Goal: Task Accomplishment & Management: Use online tool/utility

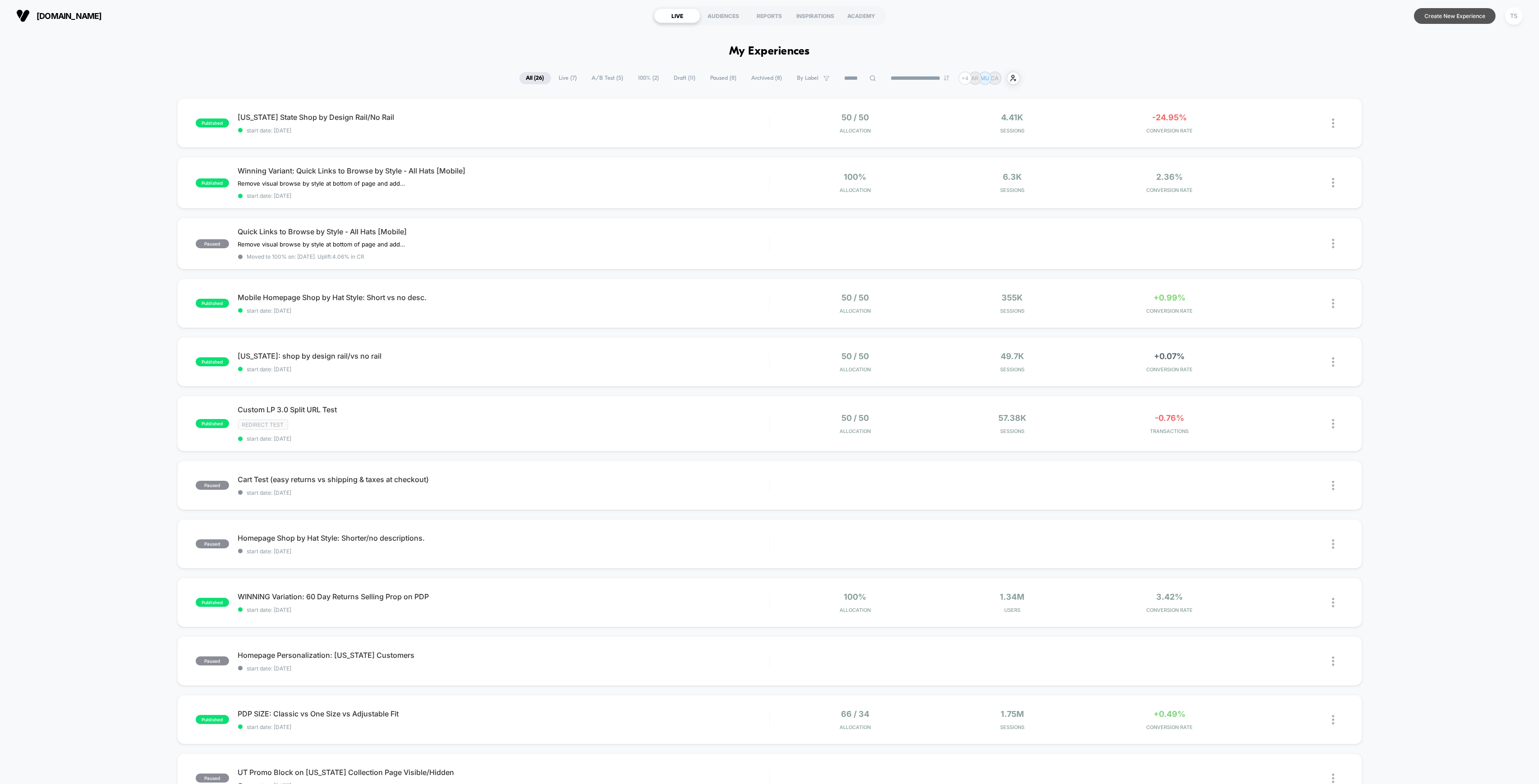
click at [1463, 16] on button "Create New Experience" at bounding box center [1454, 16] width 82 height 16
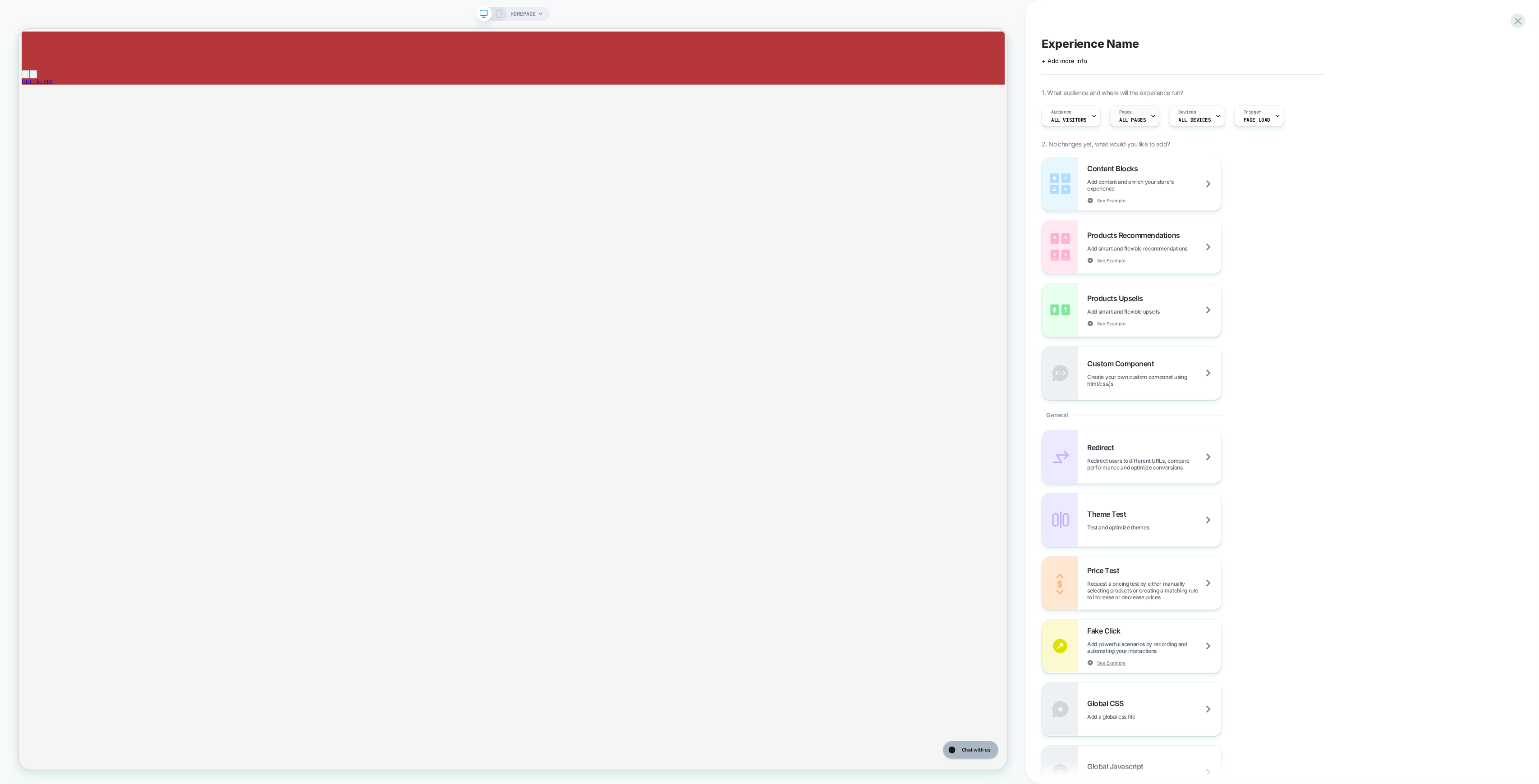
click at [1132, 112] on div "Pages ALL PAGES" at bounding box center [1132, 116] width 45 height 20
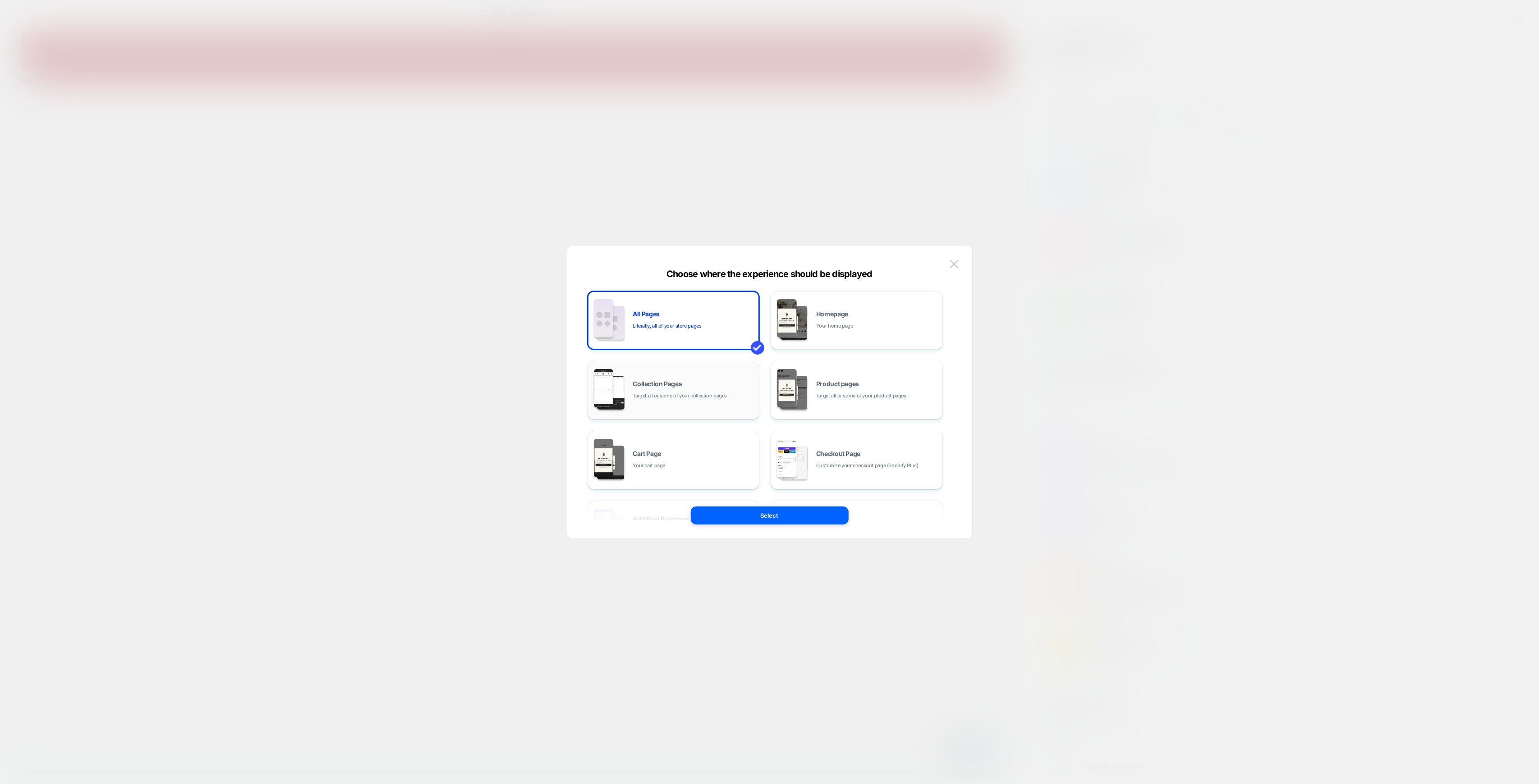
click at [667, 394] on span "Target all or some of your collection pages" at bounding box center [679, 396] width 94 height 9
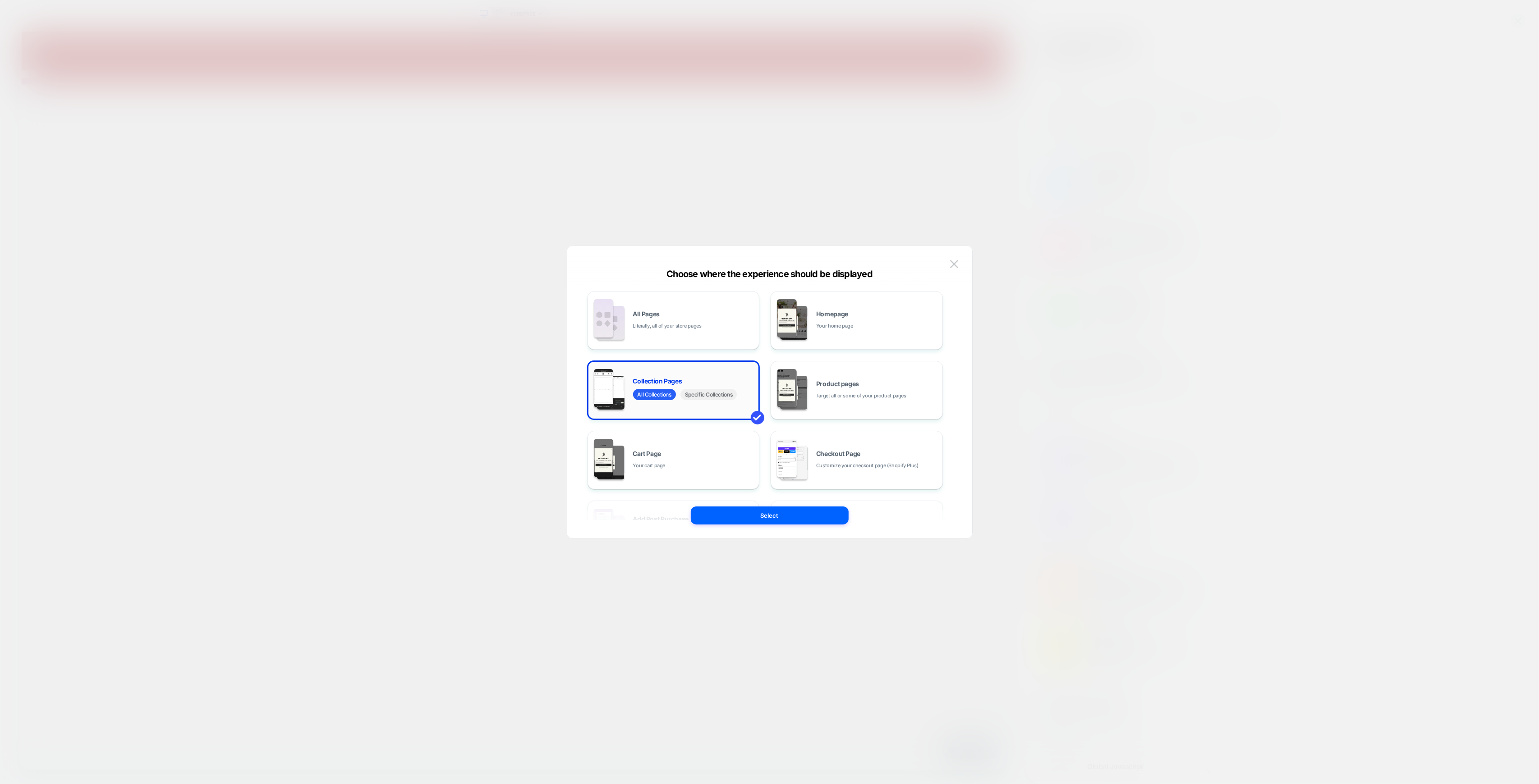
click at [709, 398] on span "Specific Collections" at bounding box center [708, 394] width 56 height 11
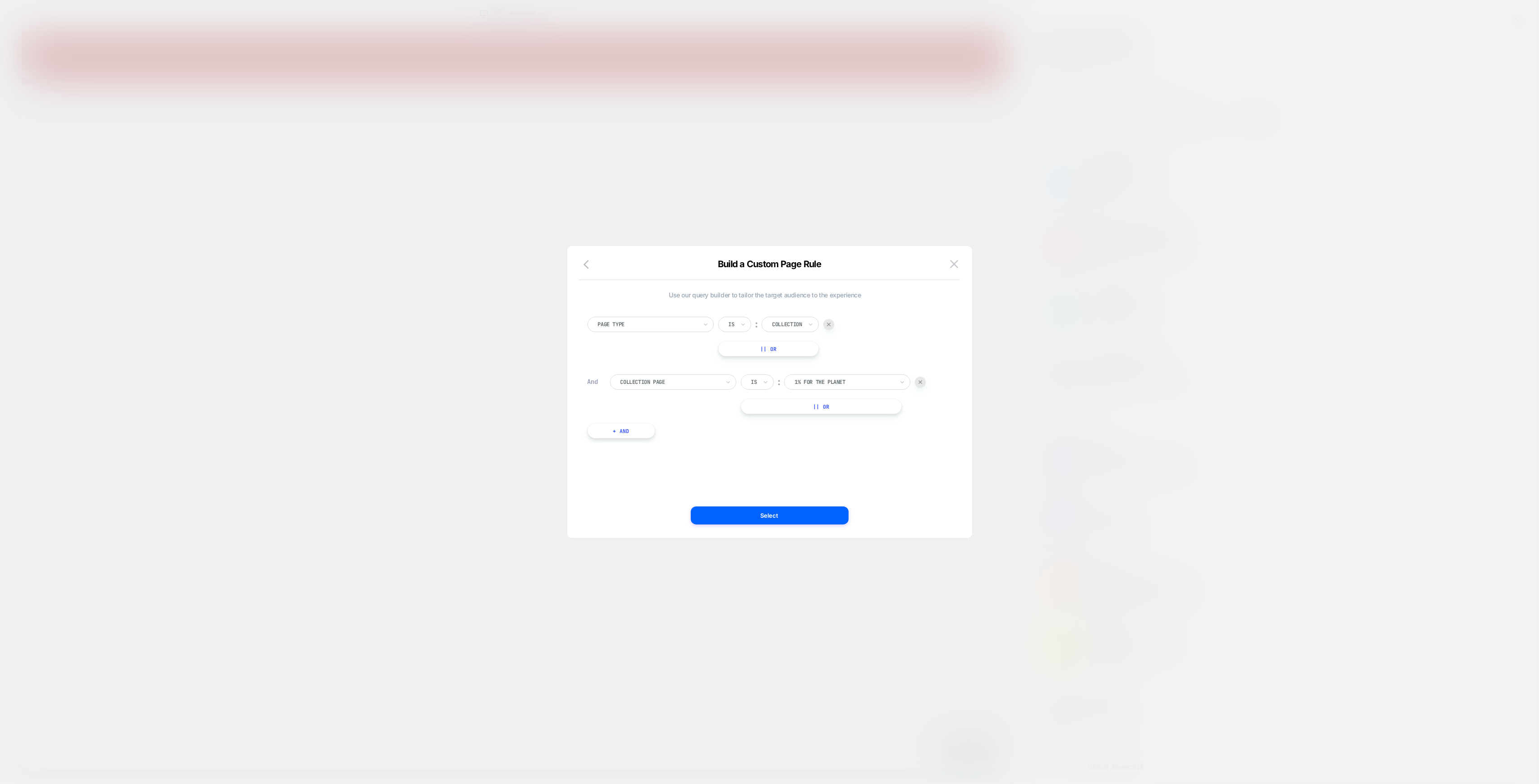
click at [830, 325] on img at bounding box center [828, 324] width 3 height 3
click at [821, 325] on div at bounding box center [822, 325] width 99 height 8
type input "****"
click at [827, 377] on div "[GEOGRAPHIC_DATA][US_STATE]" at bounding box center [830, 378] width 117 height 14
click at [803, 350] on button "|| Or" at bounding box center [799, 348] width 161 height 16
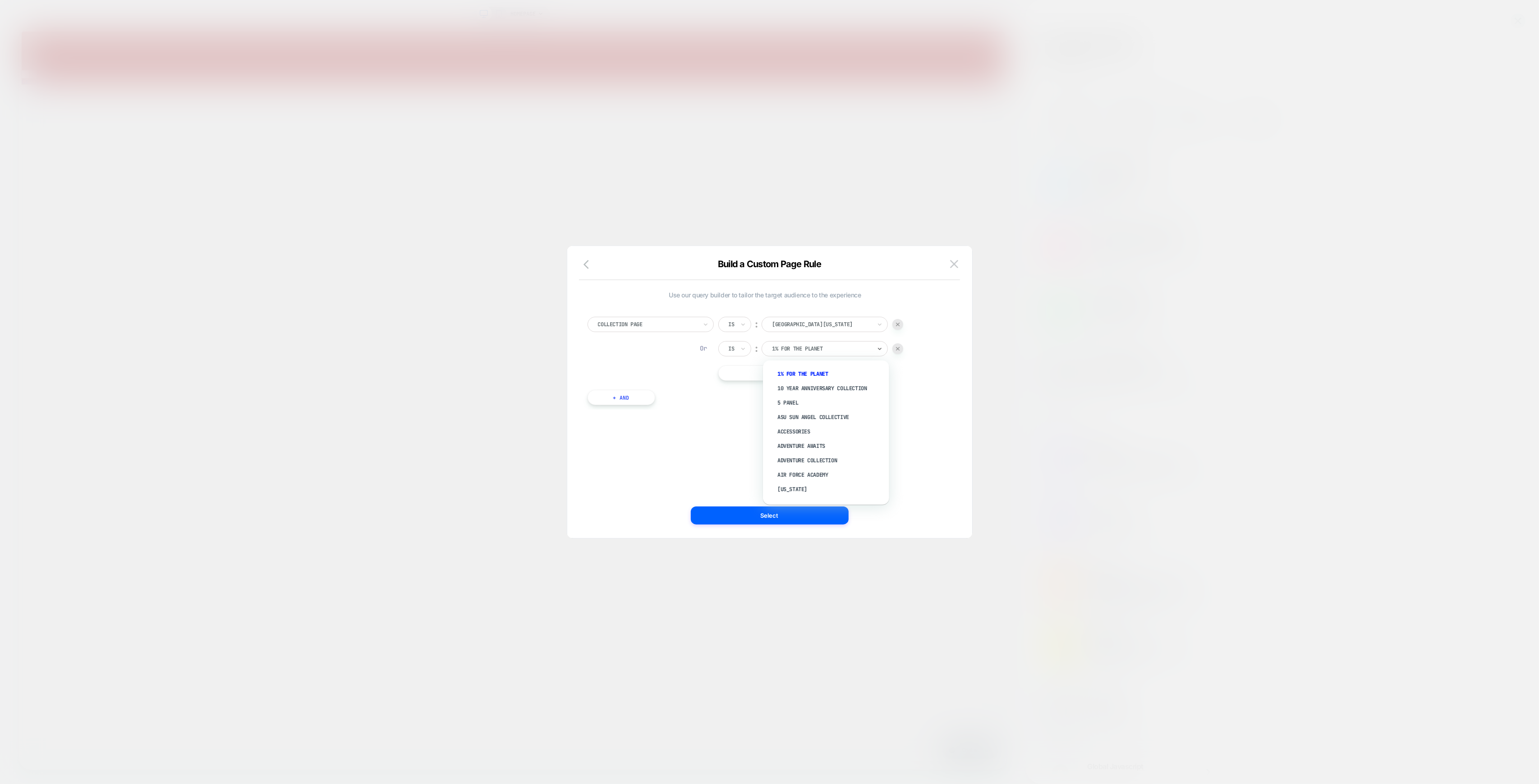
click at [803, 353] on div "1% FOR THE PLANET" at bounding box center [821, 348] width 101 height 10
type input "***"
click at [823, 382] on div "[US_STATE][GEOGRAPHIC_DATA]" at bounding box center [830, 388] width 117 height 14
click at [803, 377] on button "|| Or" at bounding box center [799, 373] width 161 height 16
click at [811, 376] on div at bounding box center [822, 373] width 99 height 8
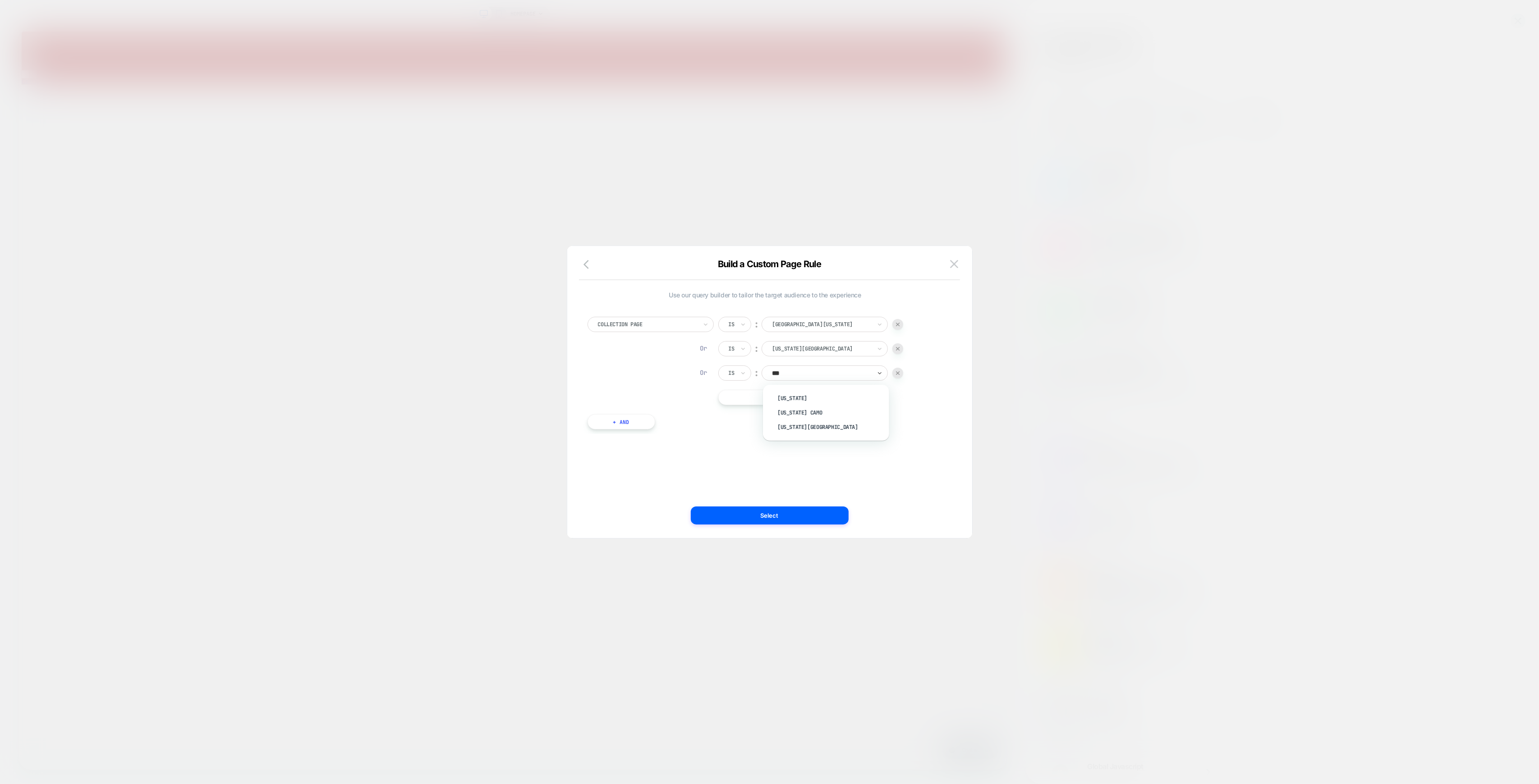
type input "****"
click at [808, 428] on div "[US_STATE][GEOGRAPHIC_DATA]" at bounding box center [830, 427] width 117 height 14
click at [801, 396] on button "|| Or" at bounding box center [799, 397] width 161 height 16
click at [778, 392] on div "1% FOR THE PLANET" at bounding box center [821, 397] width 101 height 10
type input "***"
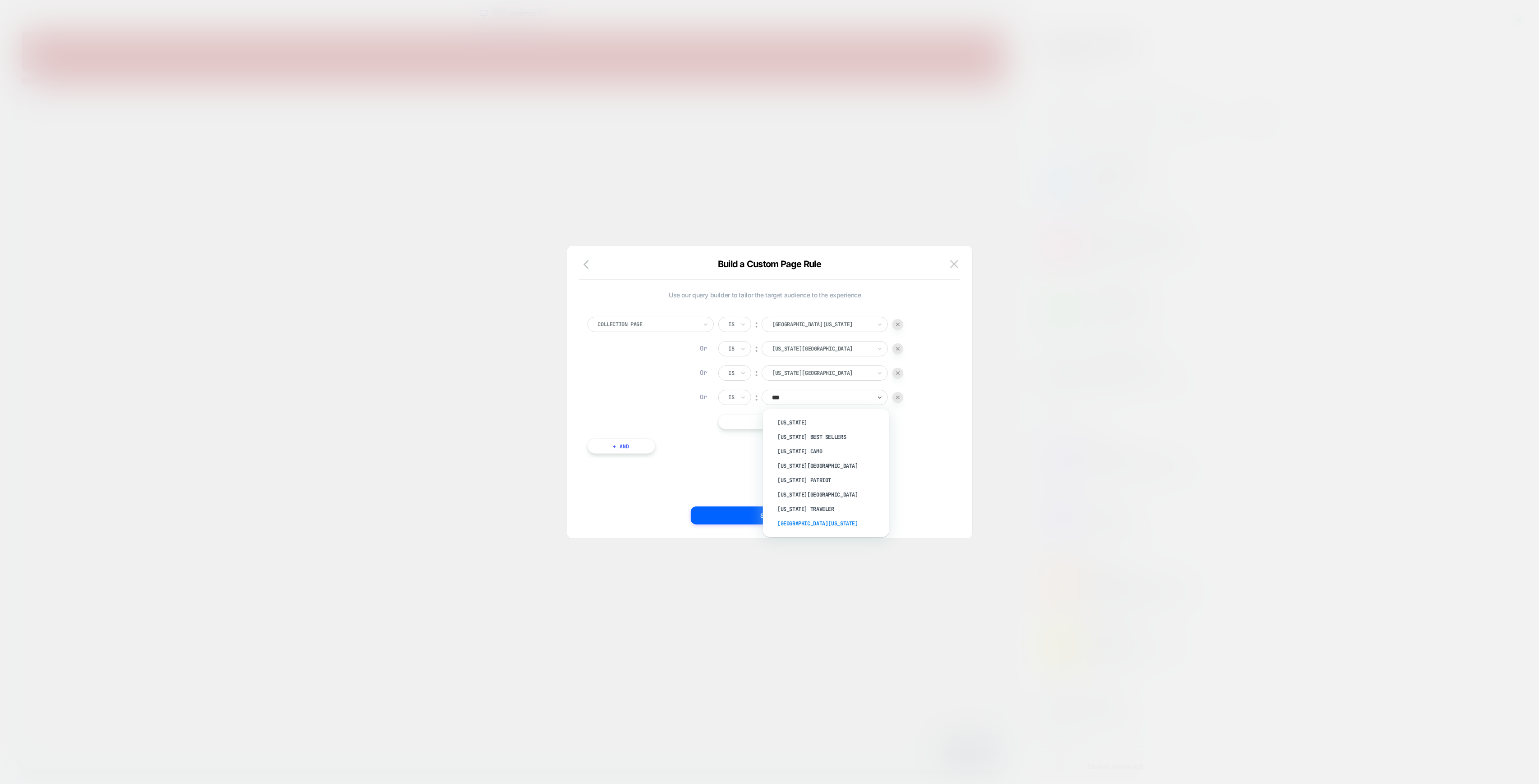
click at [828, 526] on div "[GEOGRAPHIC_DATA][US_STATE]" at bounding box center [830, 523] width 117 height 14
click at [931, 322] on div "Collection Page Is ︰ [GEOGRAPHIC_DATA][US_STATE] Or Is ︰ [US_STATE][GEOGRAPHIC_…" at bounding box center [765, 373] width 355 height 113
click at [805, 424] on button "|| Or" at bounding box center [799, 421] width 161 height 16
click at [848, 424] on div at bounding box center [822, 422] width 99 height 8
type input "*"
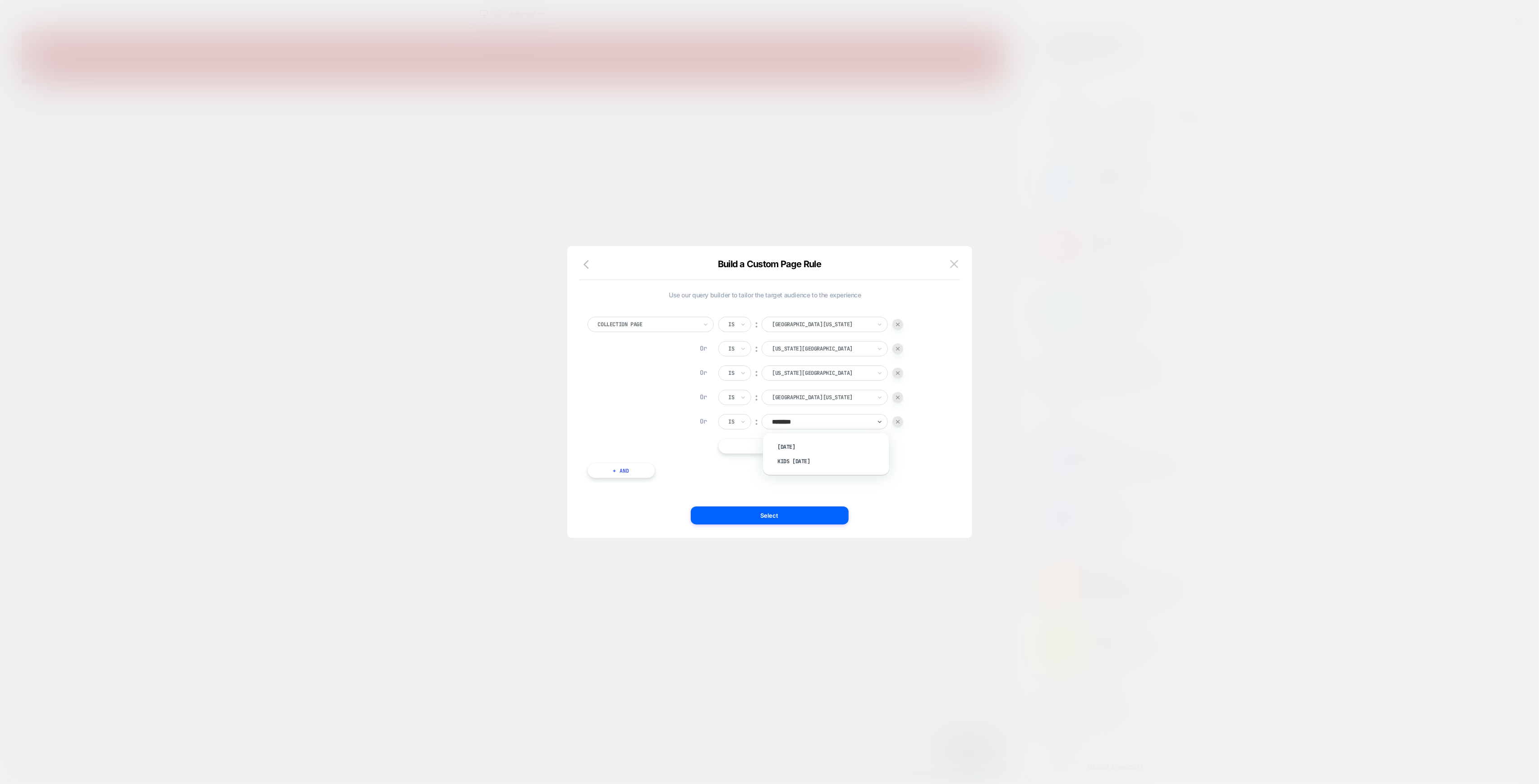
type input "*********"
click at [927, 430] on div "Collection Page Is ︰ [GEOGRAPHIC_DATA][US_STATE] Or Is ︰ [US_STATE][GEOGRAPHIC_…" at bounding box center [765, 385] width 355 height 137
click at [844, 417] on div "1% FOR THE PLANET" at bounding box center [821, 421] width 101 height 10
type input "****"
click at [800, 445] on div "[DATE]" at bounding box center [830, 446] width 117 height 14
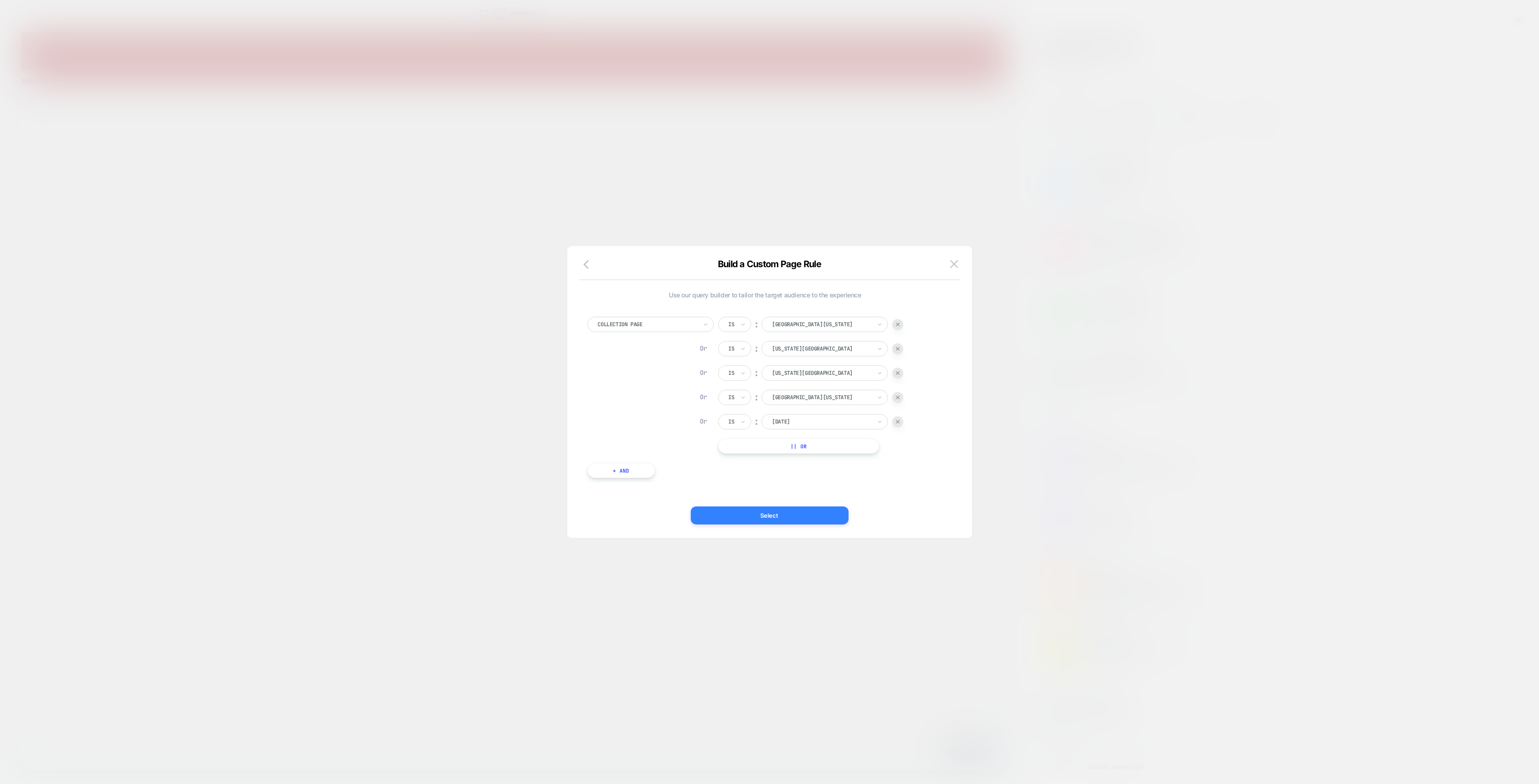
click at [774, 512] on button "Select" at bounding box center [770, 515] width 158 height 18
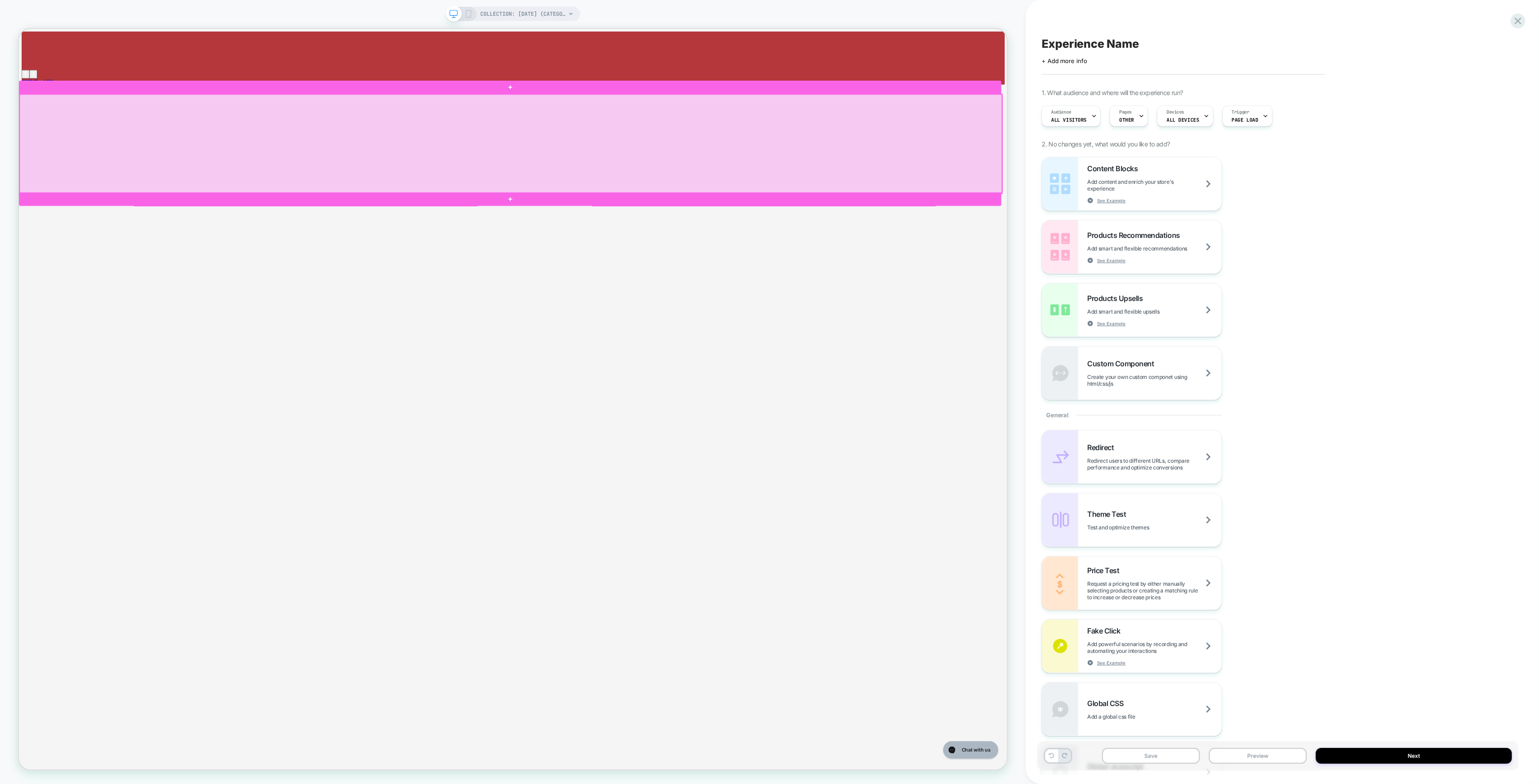
click at [1094, 162] on div at bounding box center [674, 182] width 1310 height 132
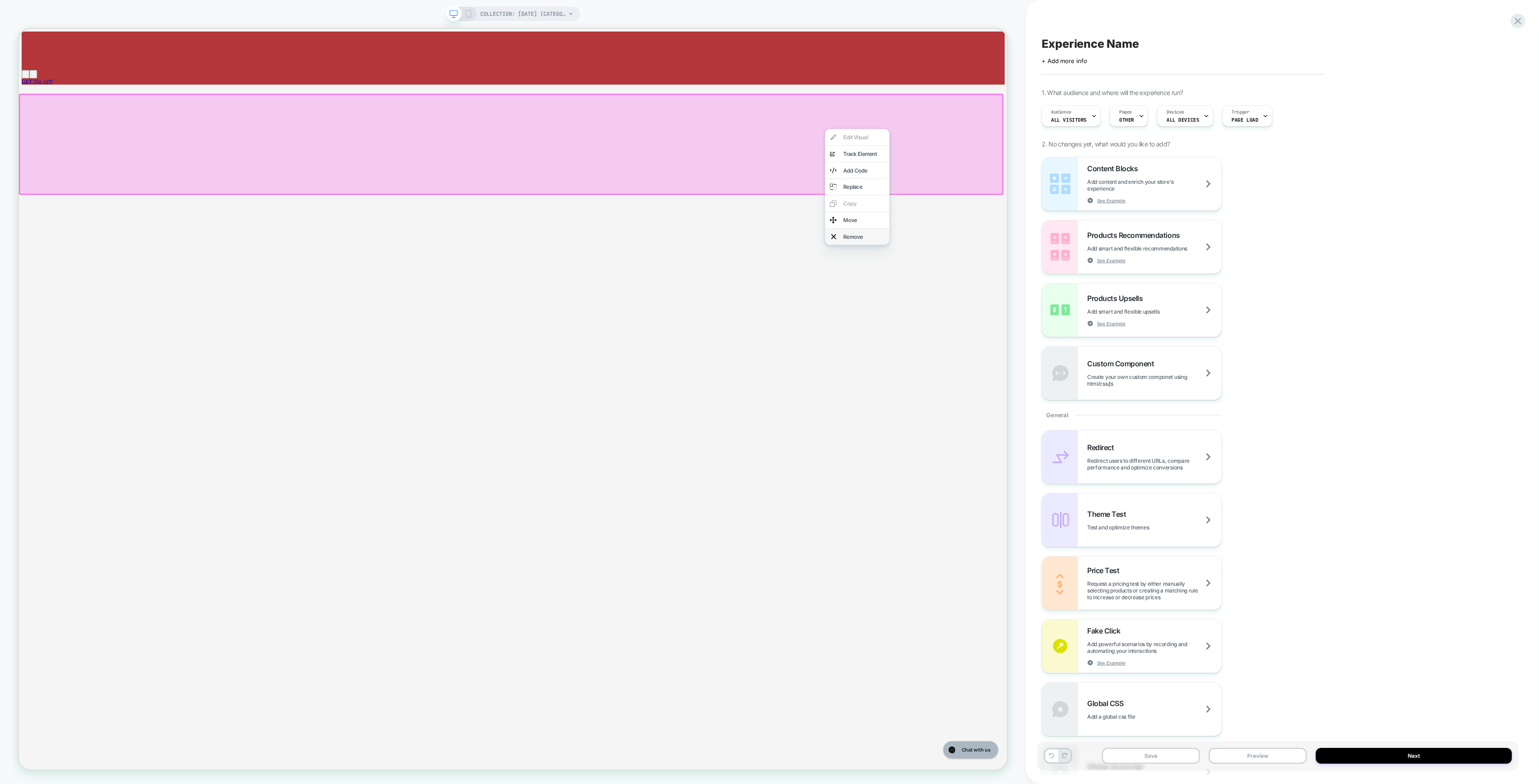
click at [1138, 310] on div "Remove" at bounding box center [1145, 306] width 55 height 9
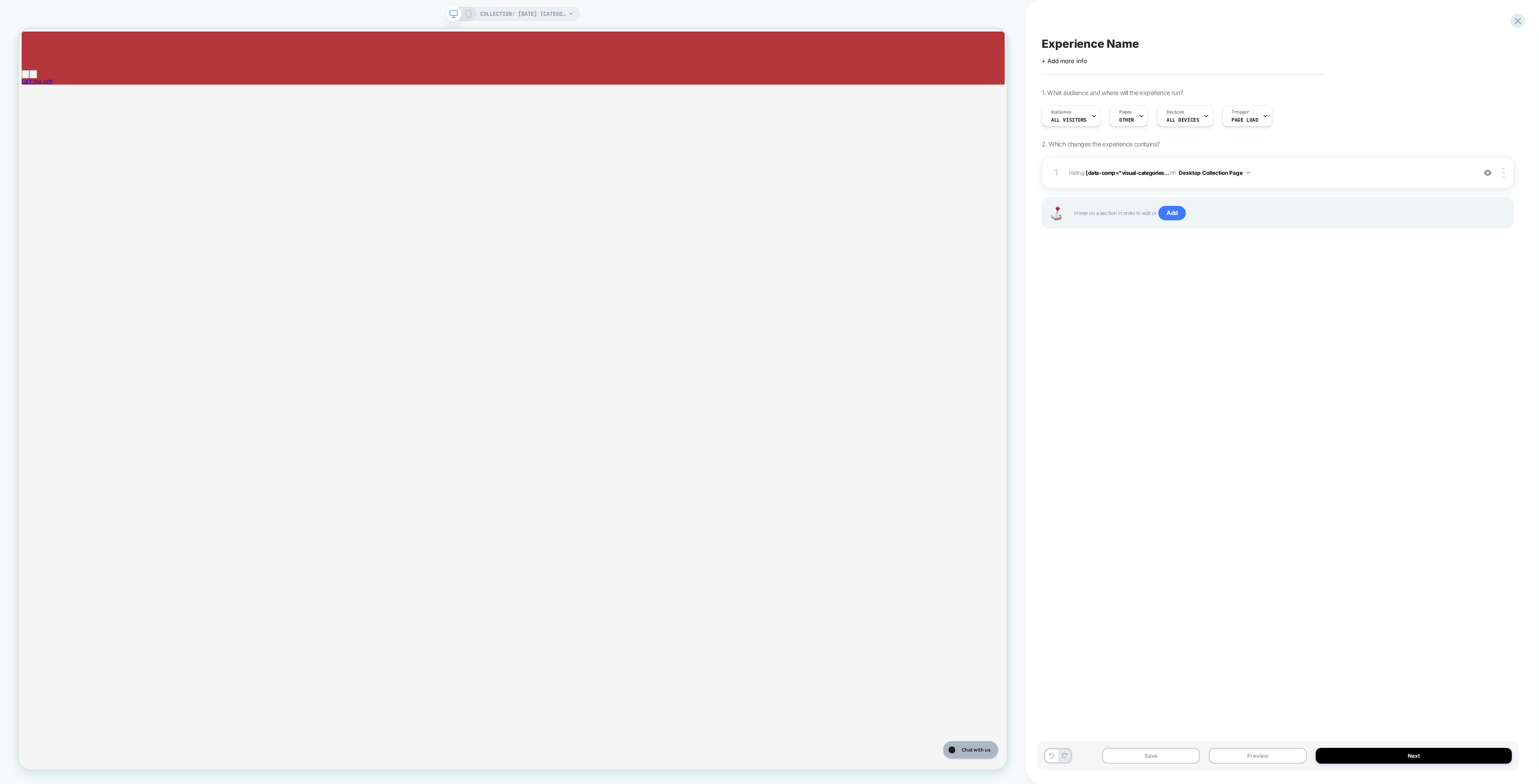
click at [469, 16] on icon at bounding box center [468, 14] width 8 height 8
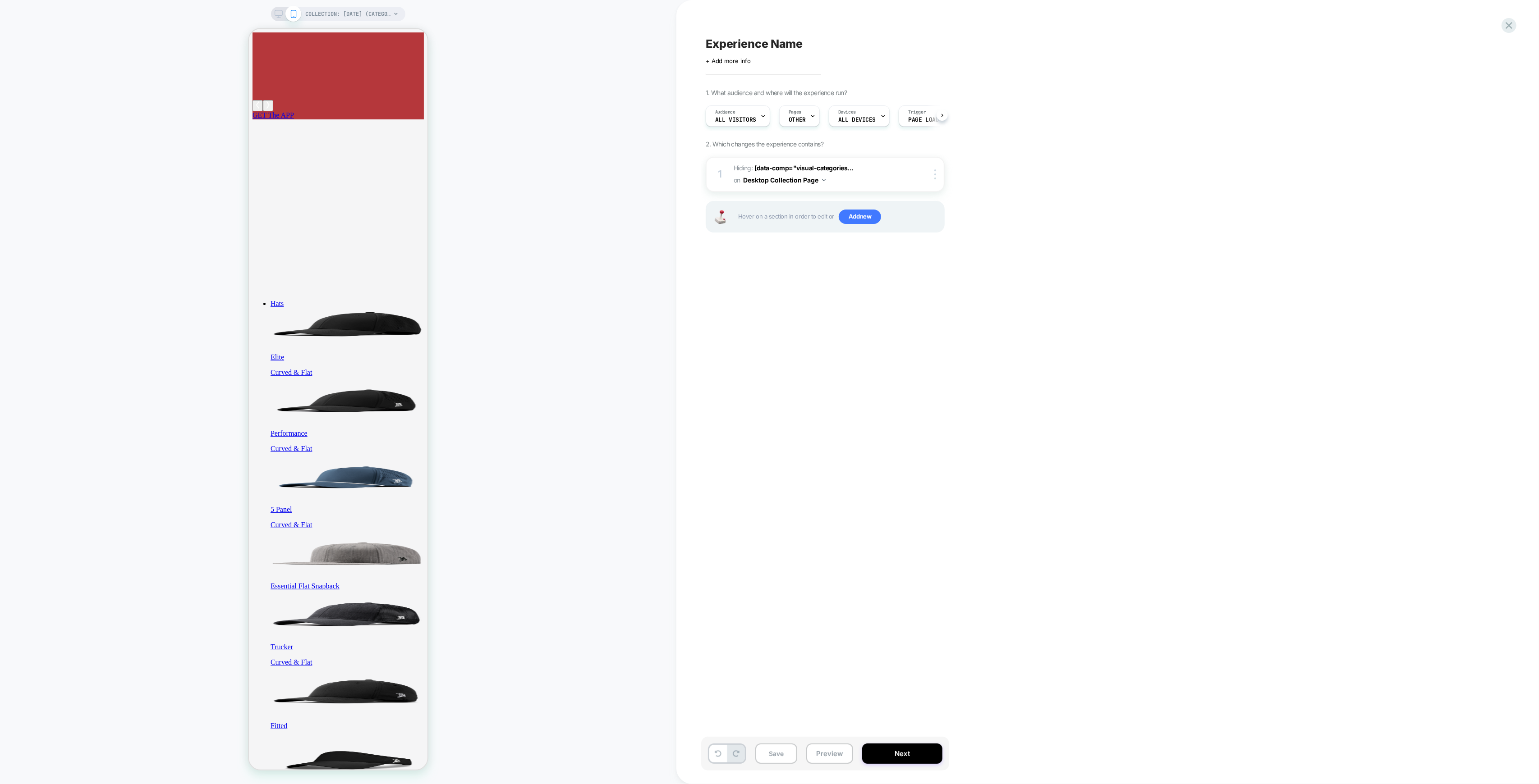
scroll to position [0, 1]
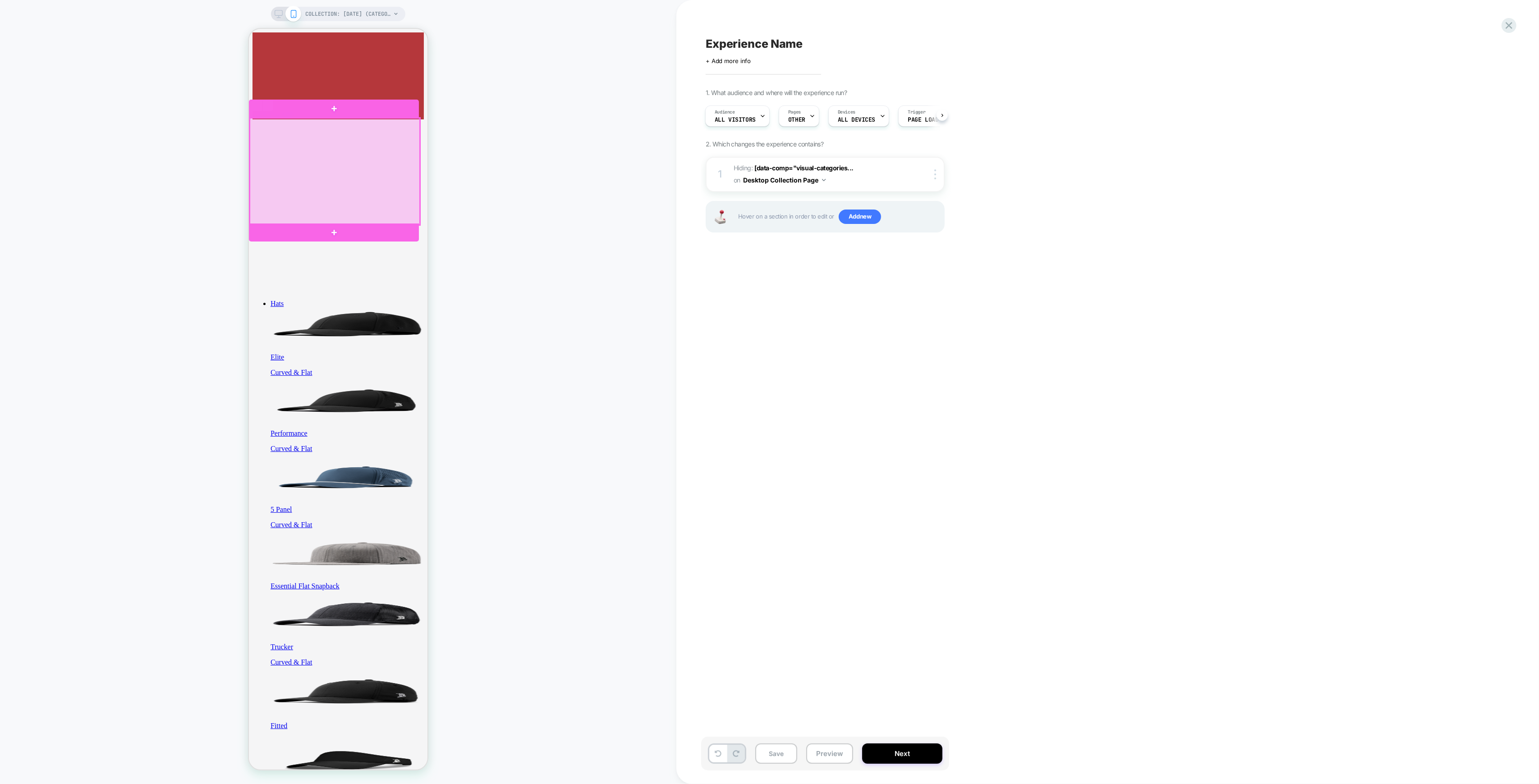
click at [352, 126] on div at bounding box center [334, 172] width 170 height 107
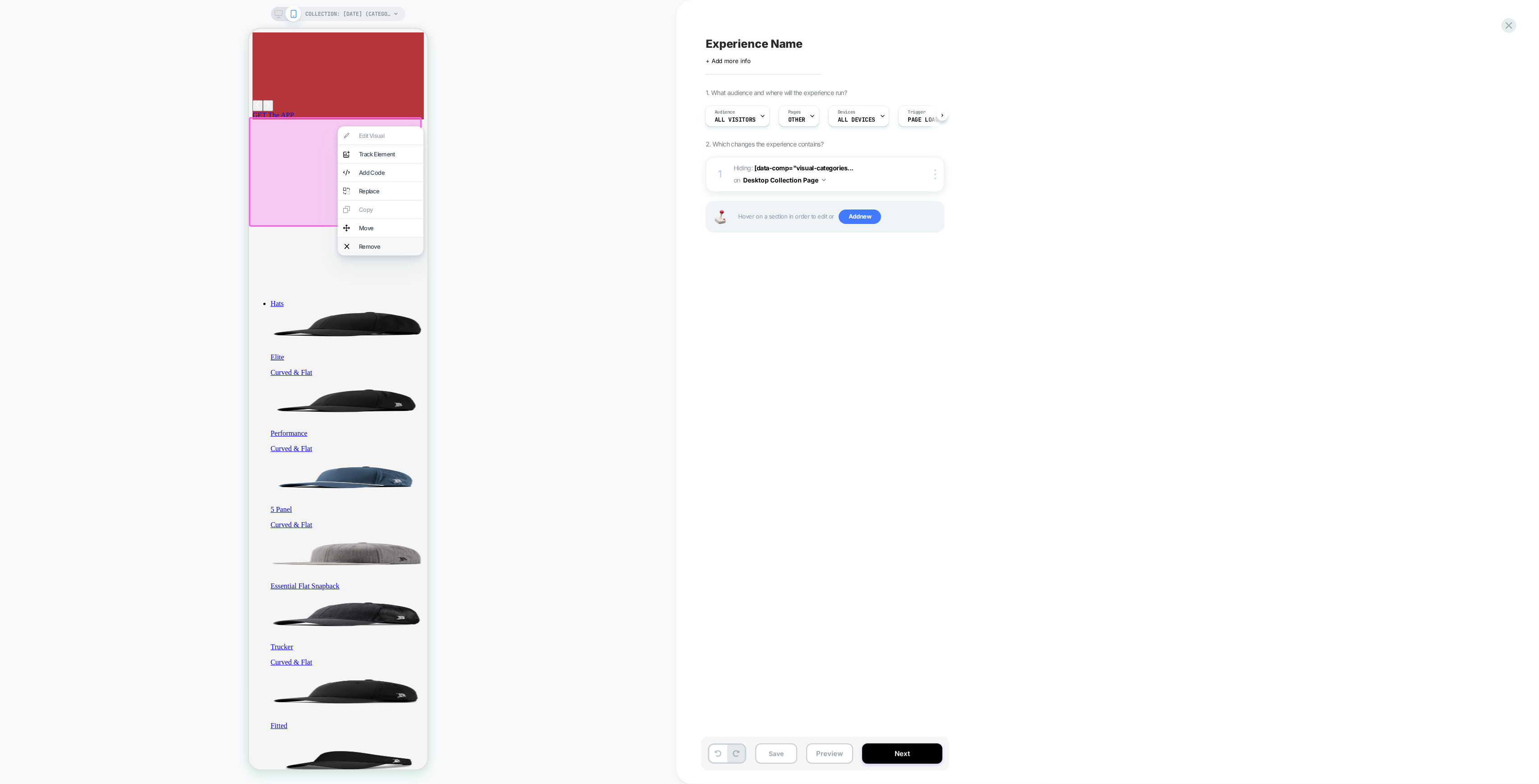
click at [375, 250] on div "Remove" at bounding box center [388, 246] width 59 height 7
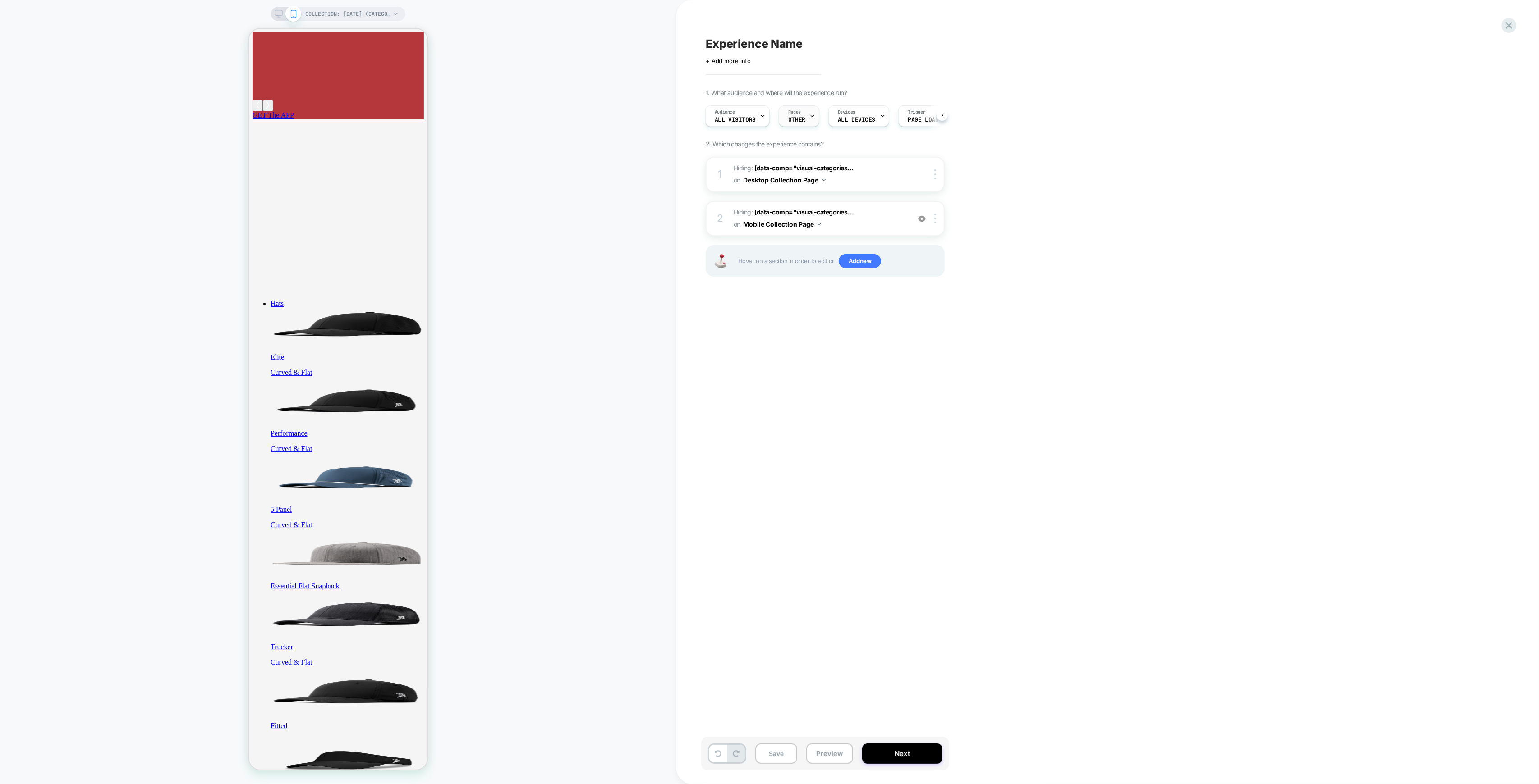
click at [804, 120] on div "Pages OTHER" at bounding box center [797, 116] width 35 height 20
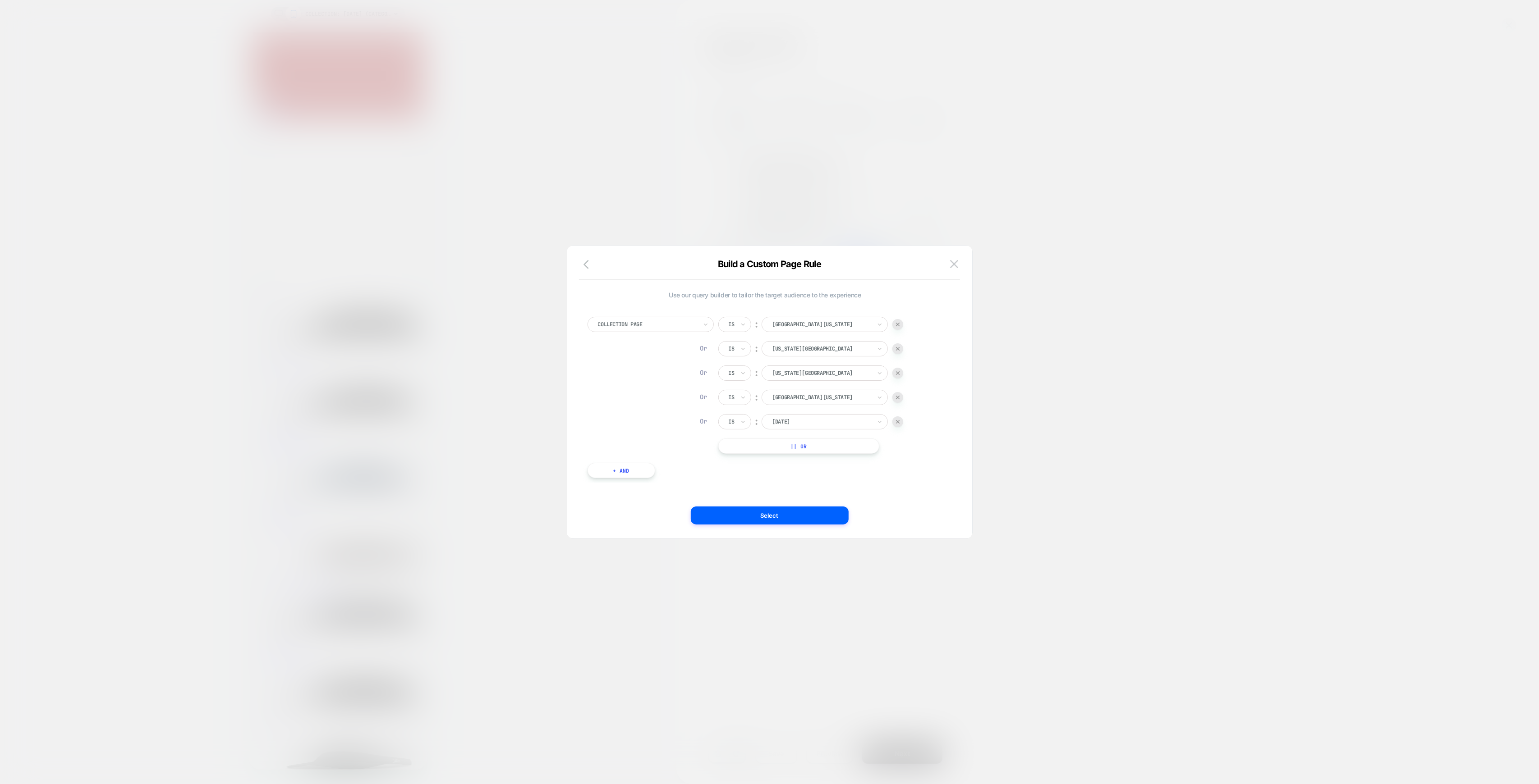
click at [823, 451] on button "|| Or" at bounding box center [799, 446] width 161 height 16
click at [809, 440] on div "1% FOR THE PLANET" at bounding box center [824, 446] width 127 height 16
type input "****"
click at [818, 446] on div at bounding box center [822, 446] width 99 height 8
type input "****"
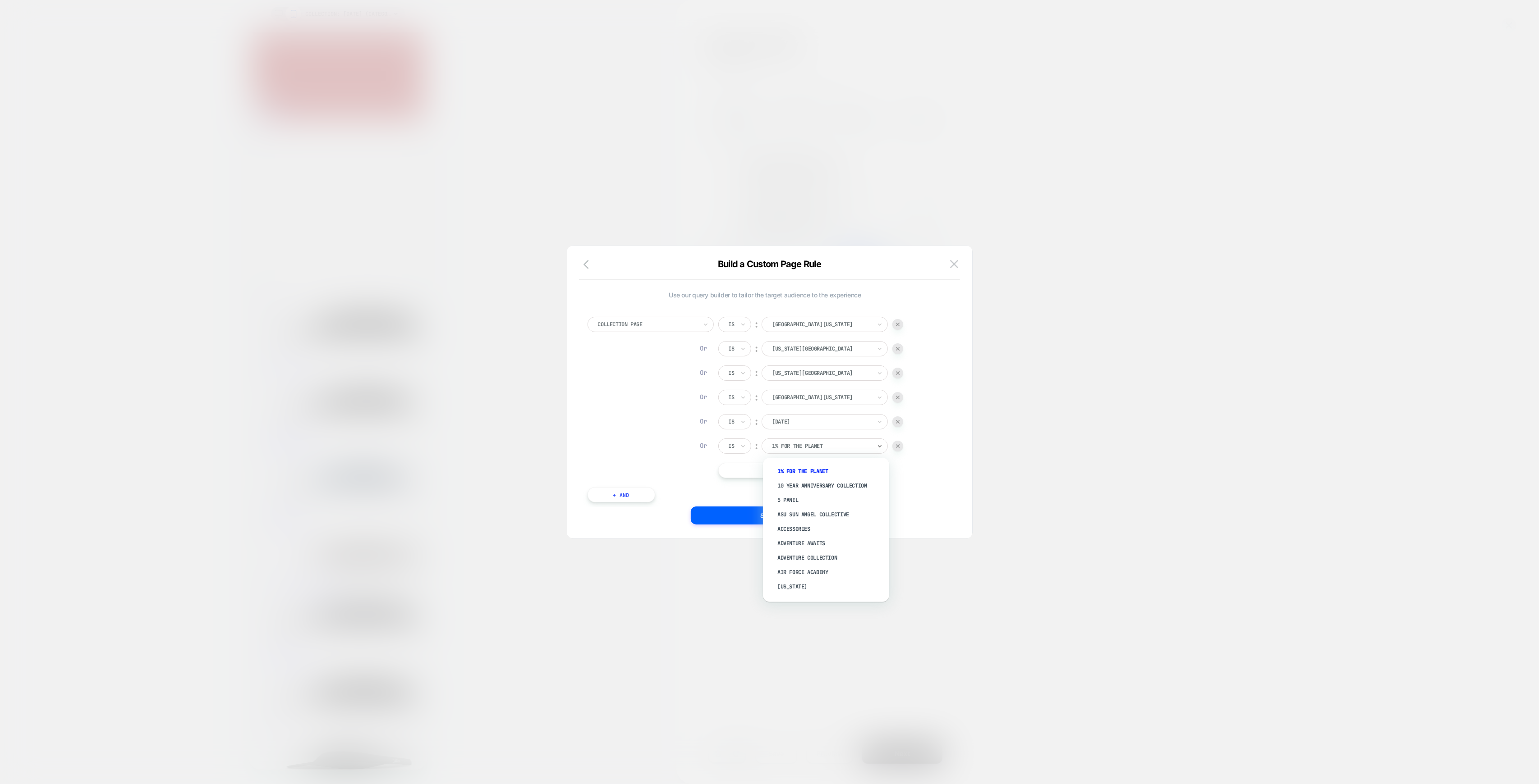
click at [852, 449] on div at bounding box center [822, 446] width 99 height 8
type input "****"
click at [832, 529] on div "Branded Golf Collection" at bounding box center [830, 528] width 117 height 14
click at [801, 472] on button "|| Or" at bounding box center [799, 470] width 161 height 16
click at [800, 472] on div at bounding box center [822, 471] width 99 height 8
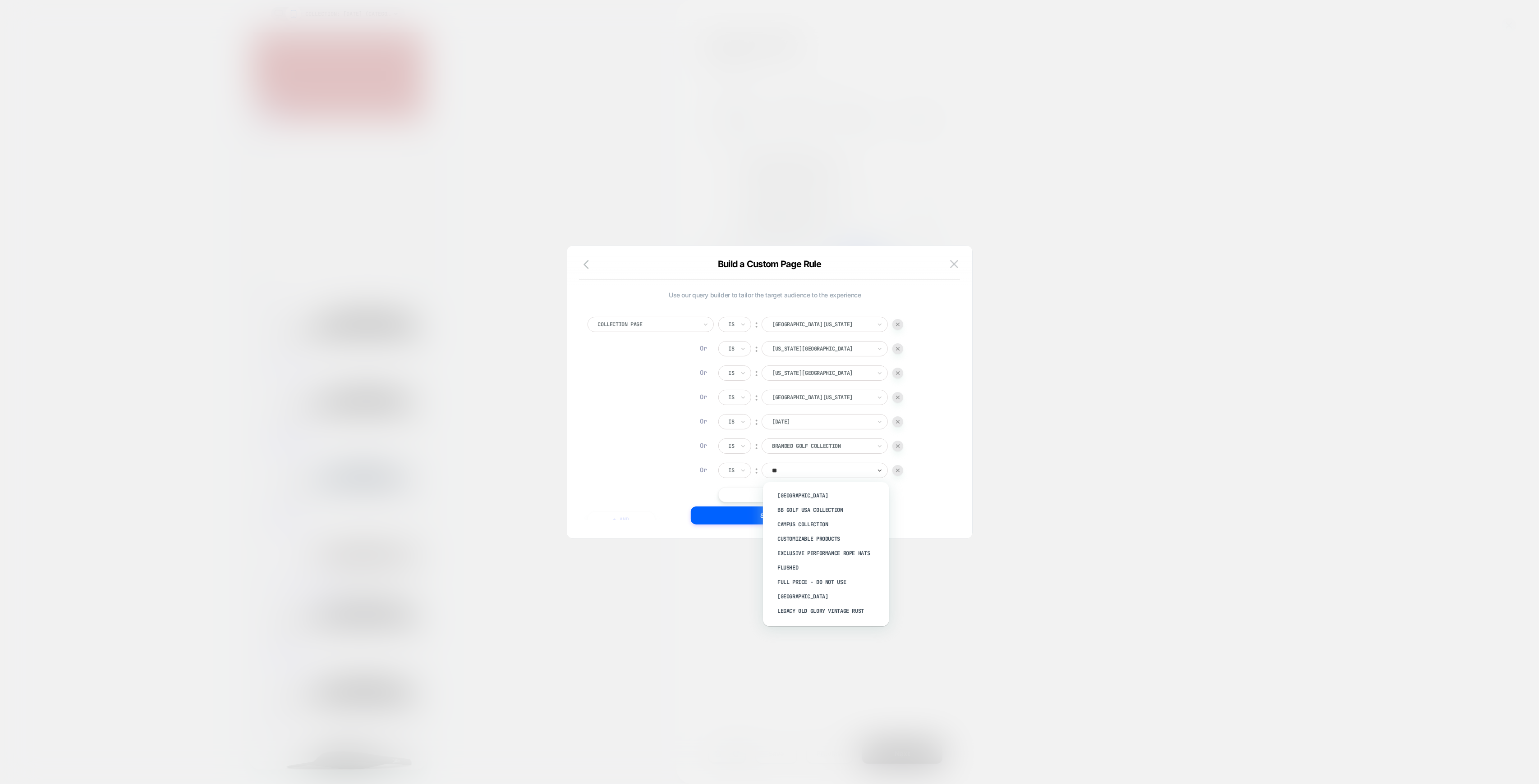
type input "***"
click at [790, 510] on div "USA Collection" at bounding box center [830, 509] width 117 height 14
drag, startPoint x: 756, startPoint y: 517, endPoint x: 888, endPoint y: 520, distance: 132.0
click at [756, 517] on button "Select" at bounding box center [770, 515] width 158 height 18
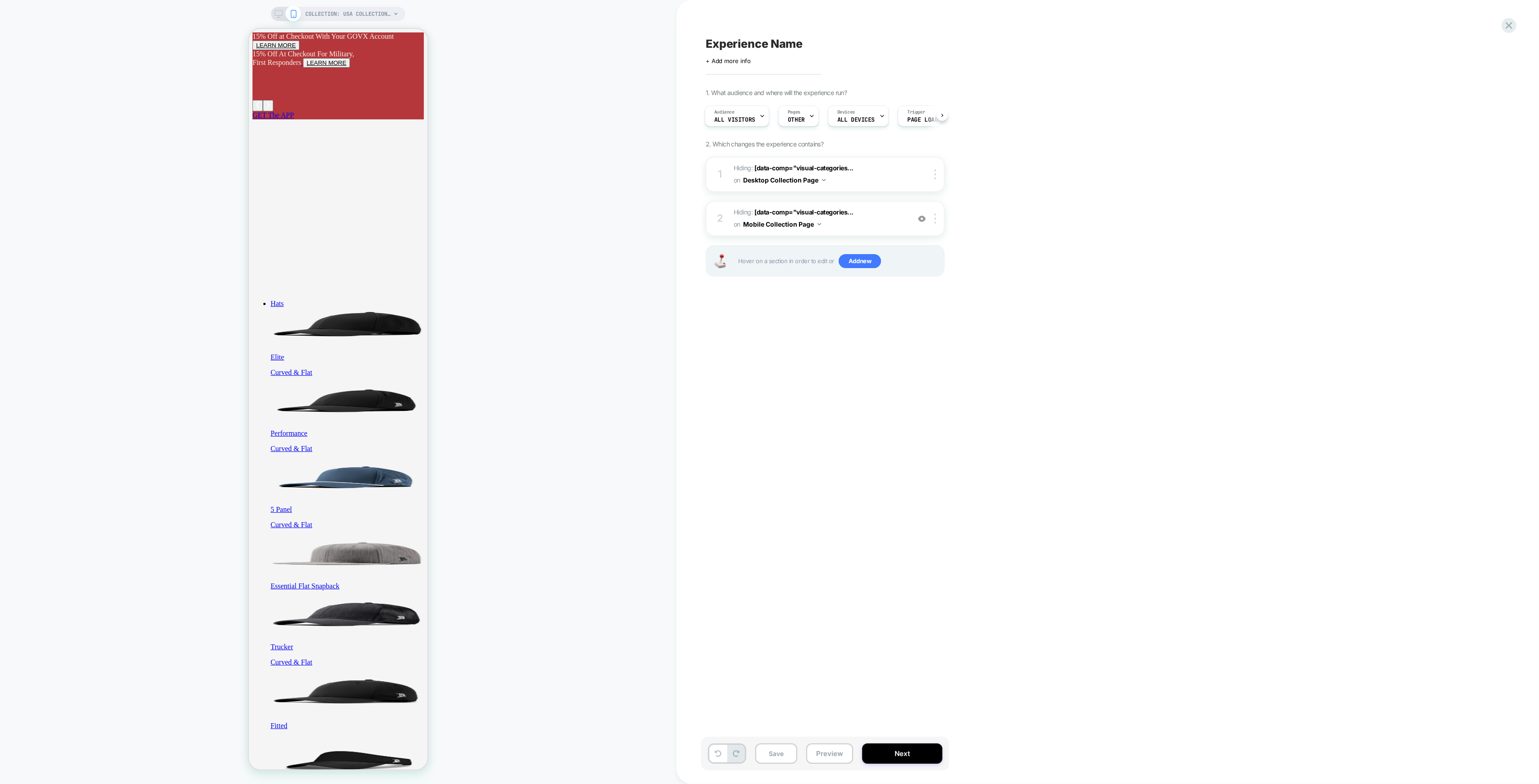
scroll to position [0, 0]
click at [900, 752] on button "Next" at bounding box center [902, 754] width 81 height 20
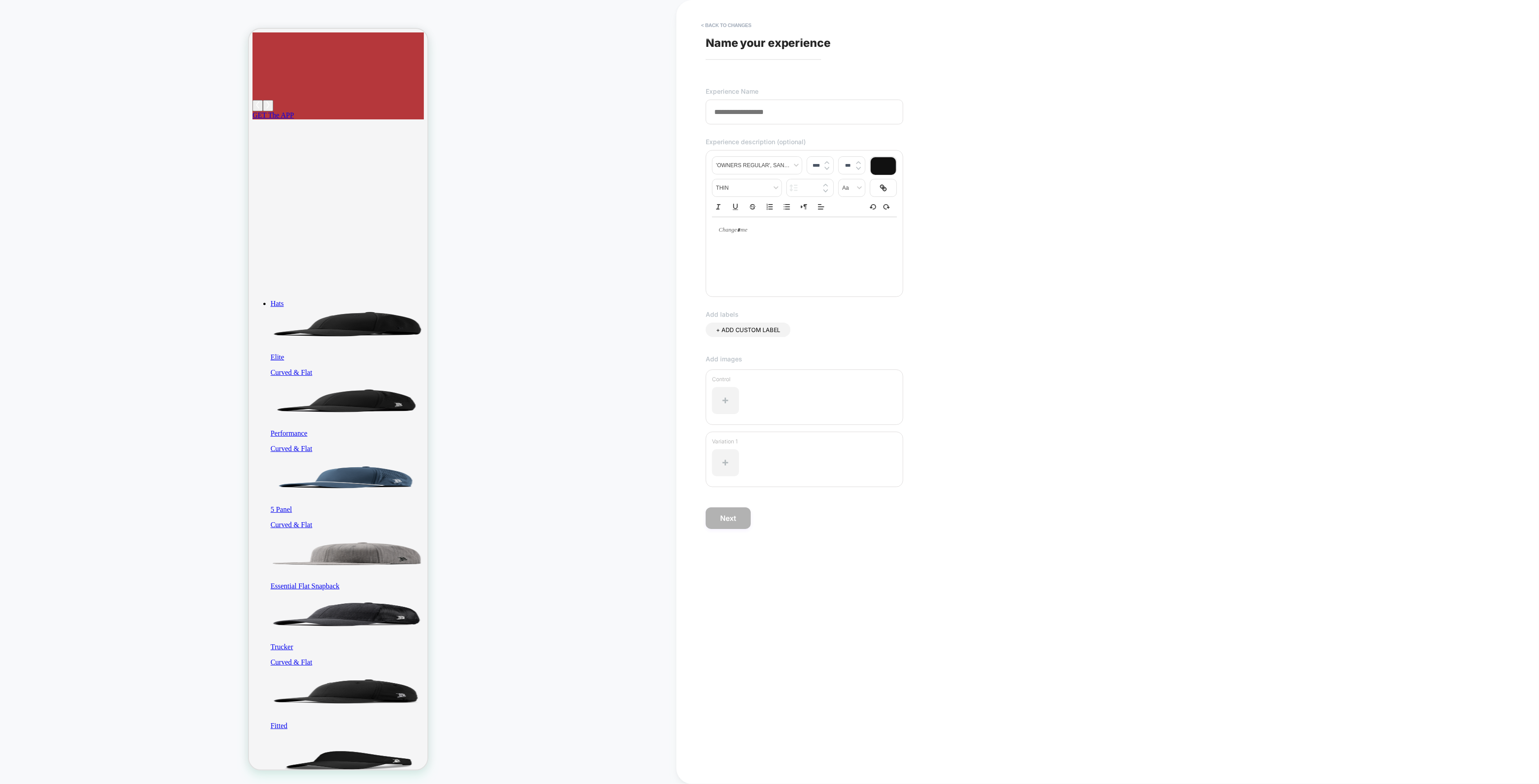
click at [723, 116] on input at bounding box center [805, 112] width 198 height 25
click at [715, 120] on input "**********" at bounding box center [805, 112] width 198 height 25
click at [836, 114] on input "**********" at bounding box center [805, 112] width 198 height 25
type input "**********"
click at [730, 520] on button "Next" at bounding box center [728, 518] width 45 height 22
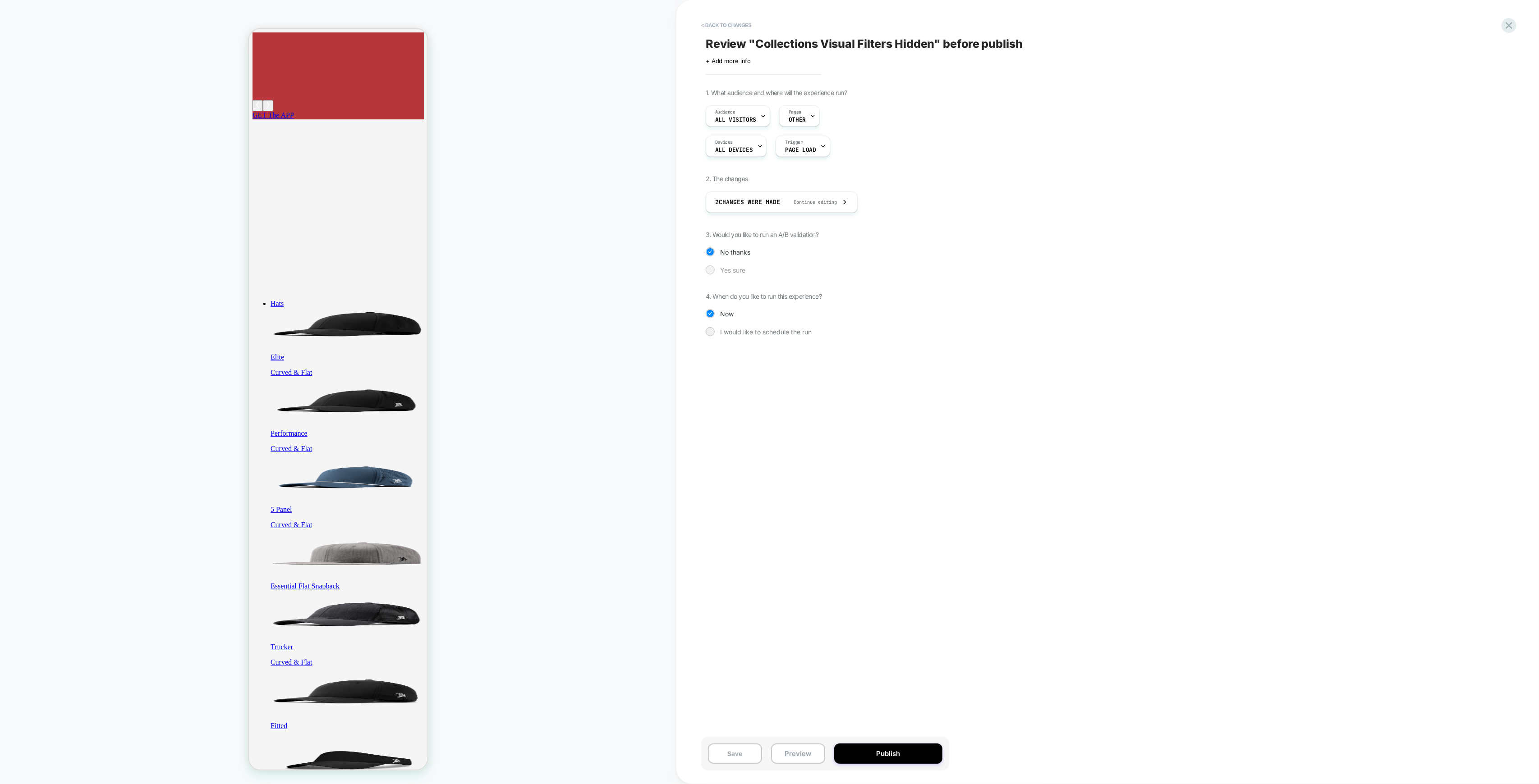
click at [740, 271] on span "Yes sure" at bounding box center [732, 270] width 25 height 7
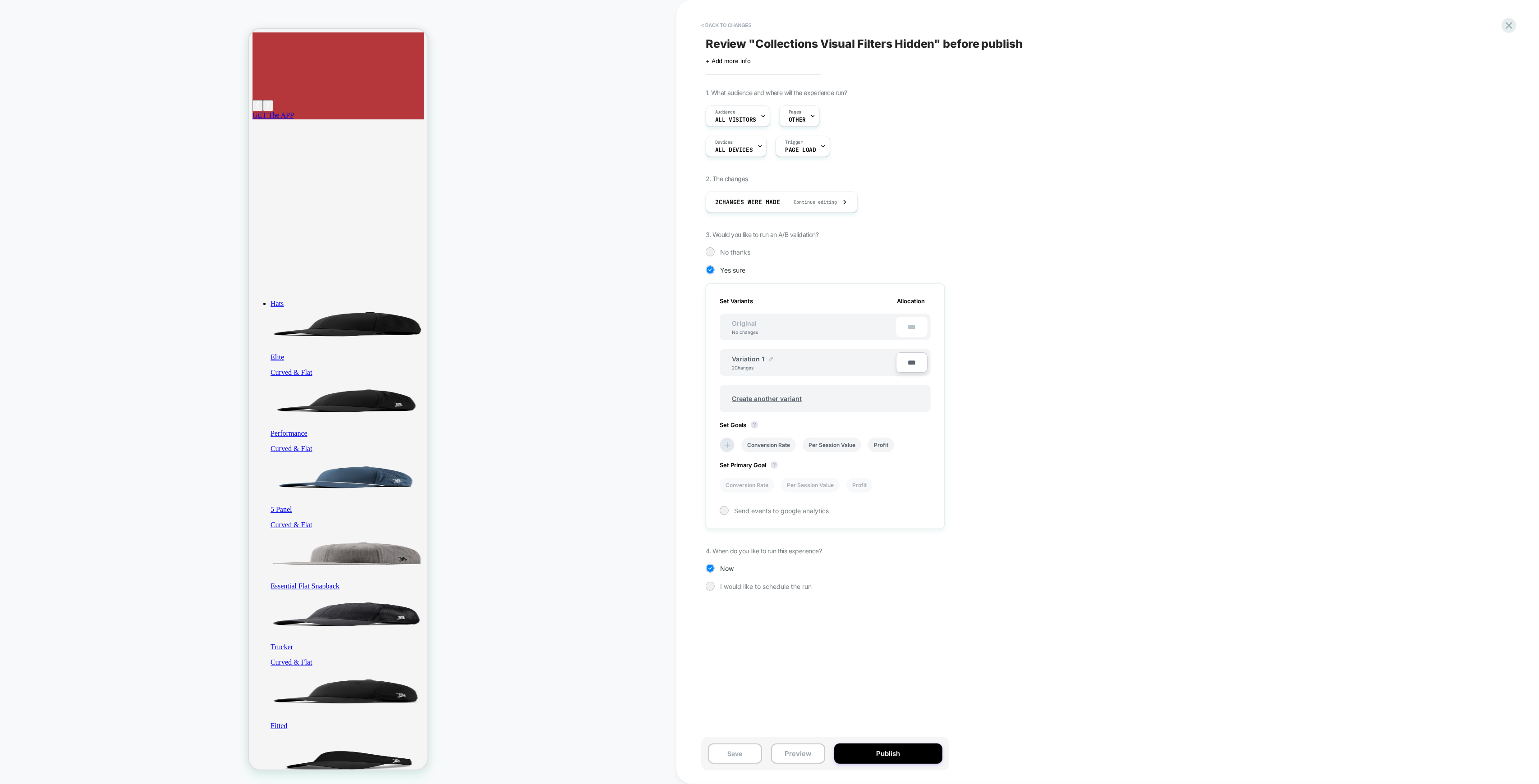
click at [771, 360] on img at bounding box center [771, 359] width 5 height 5
drag, startPoint x: 780, startPoint y: 365, endPoint x: 733, endPoint y: 363, distance: 47.0
click at [733, 363] on input "**********" at bounding box center [764, 363] width 66 height 18
type input "*"
type input "**********"
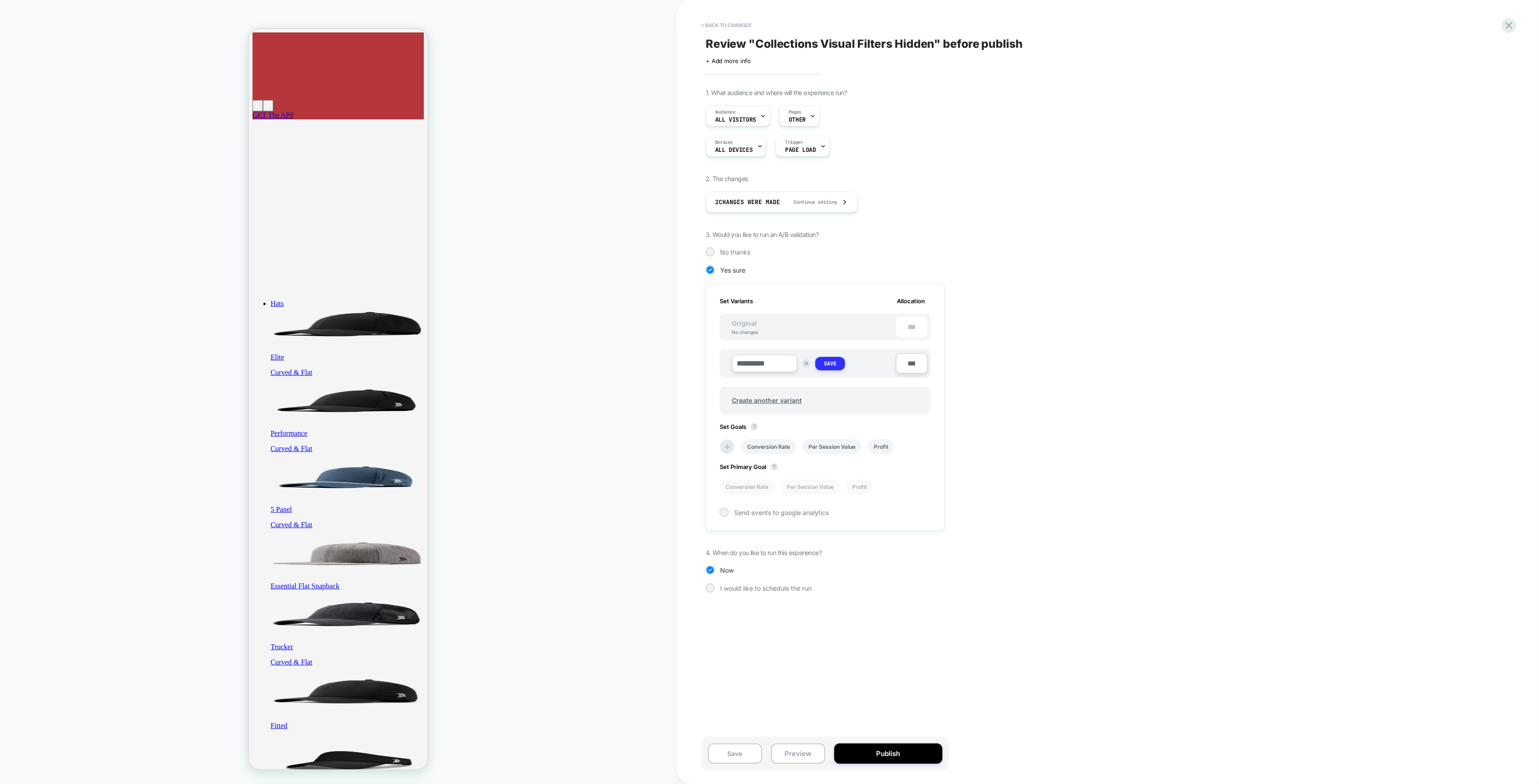
click at [830, 363] on strong "Save" at bounding box center [830, 363] width 13 height 7
click at [785, 48] on span "Review " Collections Visual Filters Hidden " before publish" at bounding box center [864, 44] width 317 height 14
click at [778, 39] on textarea "**********" at bounding box center [842, 44] width 273 height 14
click at [810, 46] on textarea "**********" at bounding box center [842, 44] width 273 height 14
drag, startPoint x: 846, startPoint y: 45, endPoint x: 709, endPoint y: 32, distance: 137.6
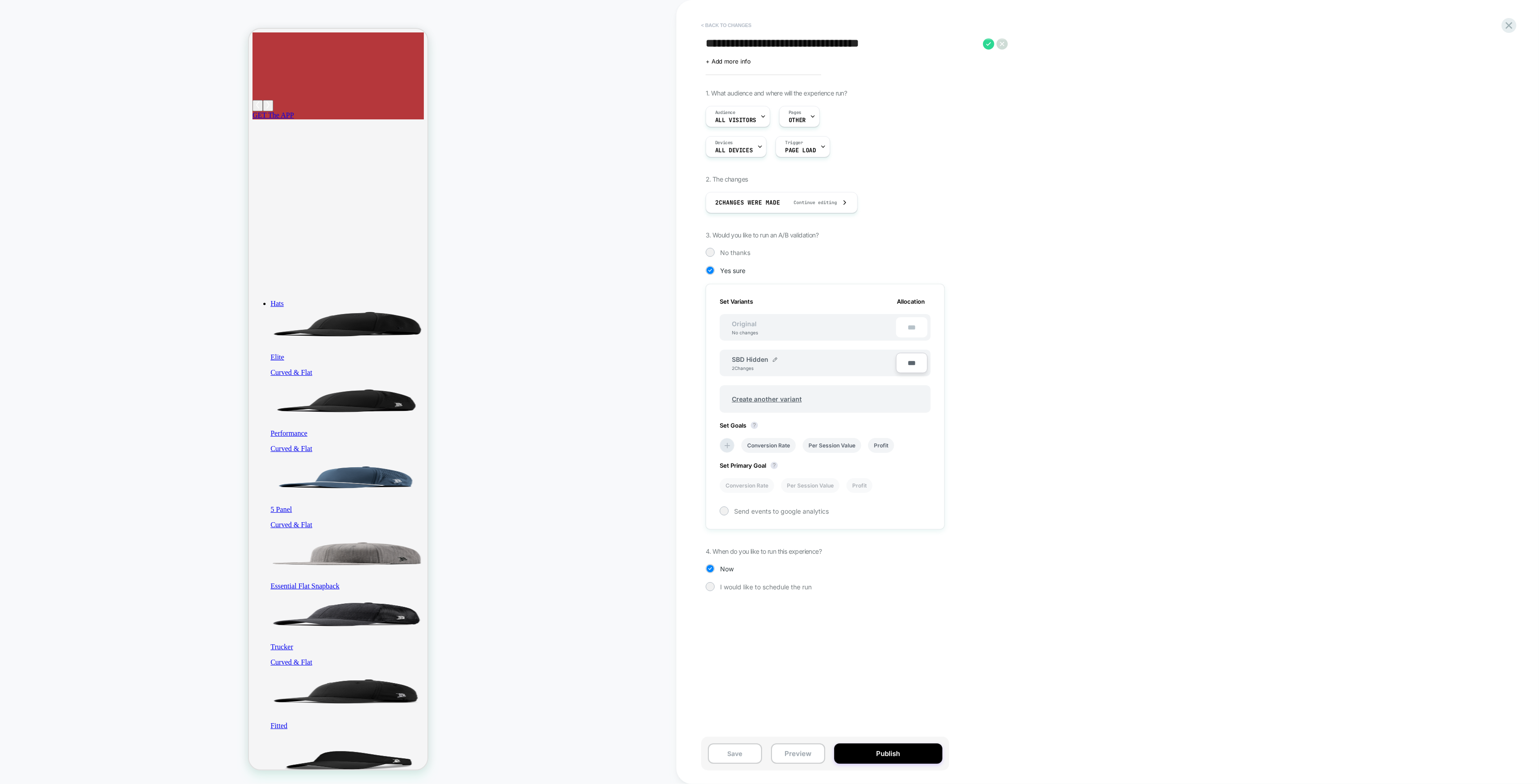
click at [709, 32] on div "**********" at bounding box center [875, 392] width 338 height 784
click at [846, 45] on textarea "**********" at bounding box center [807, 44] width 203 height 14
type textarea "**********"
click at [980, 45] on icon at bounding box center [981, 43] width 5 height 3
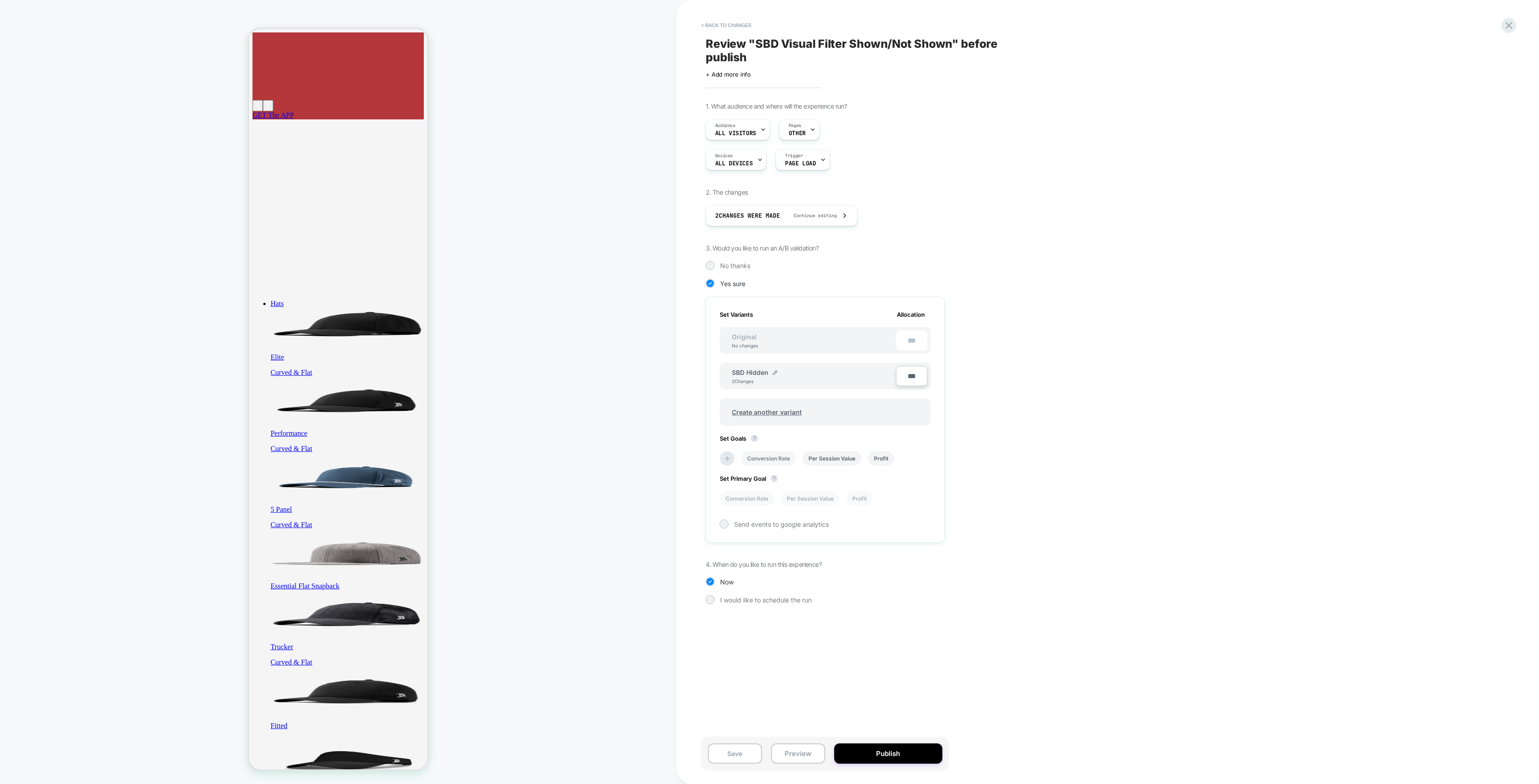
click at [757, 453] on li "Conversion Rate" at bounding box center [768, 459] width 55 height 15
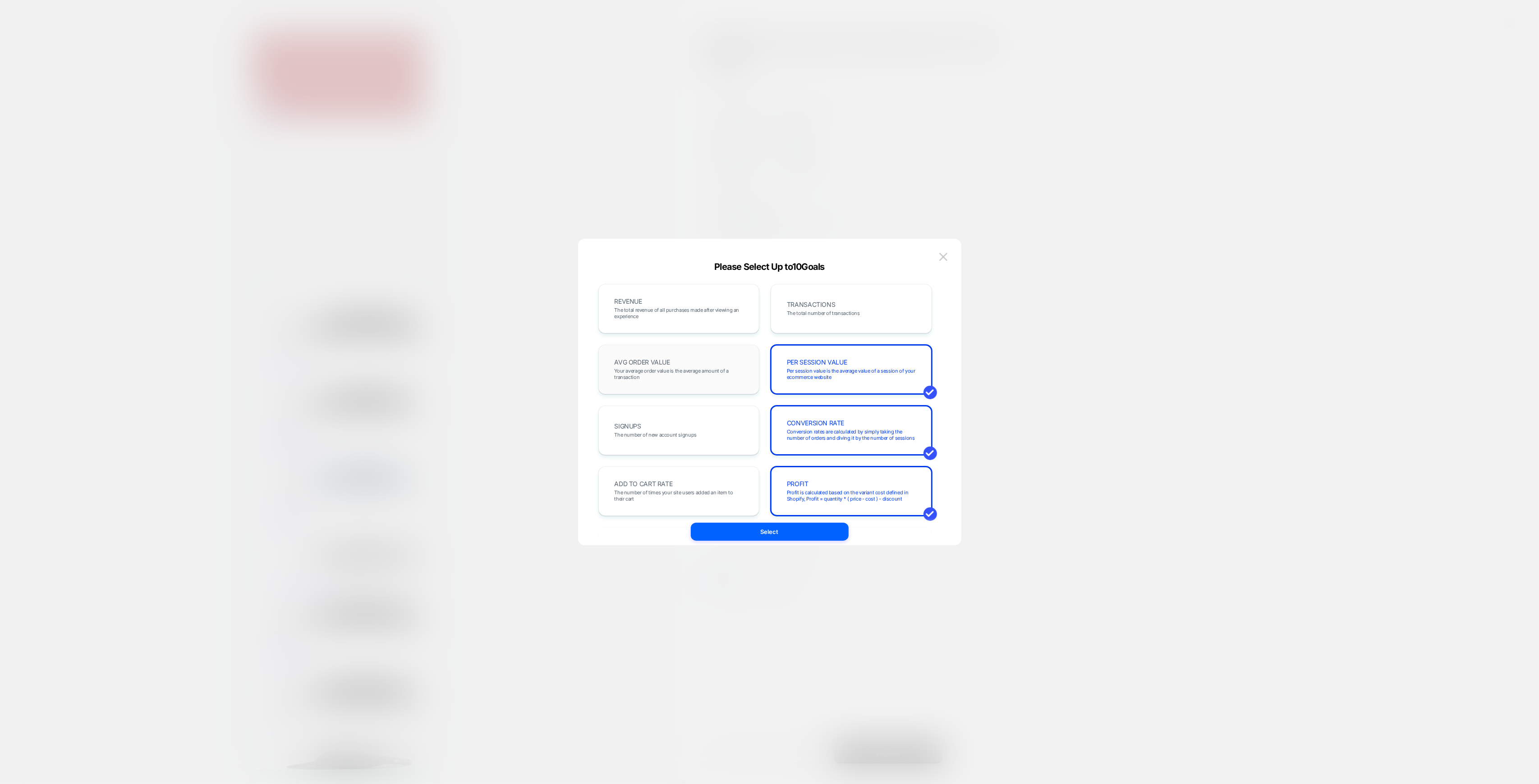
click at [648, 359] on span "AVG ORDER VALUE" at bounding box center [642, 362] width 55 height 6
click at [655, 303] on div "REVENUE The total revenue of all purchases made after viewing an experience" at bounding box center [679, 308] width 143 height 30
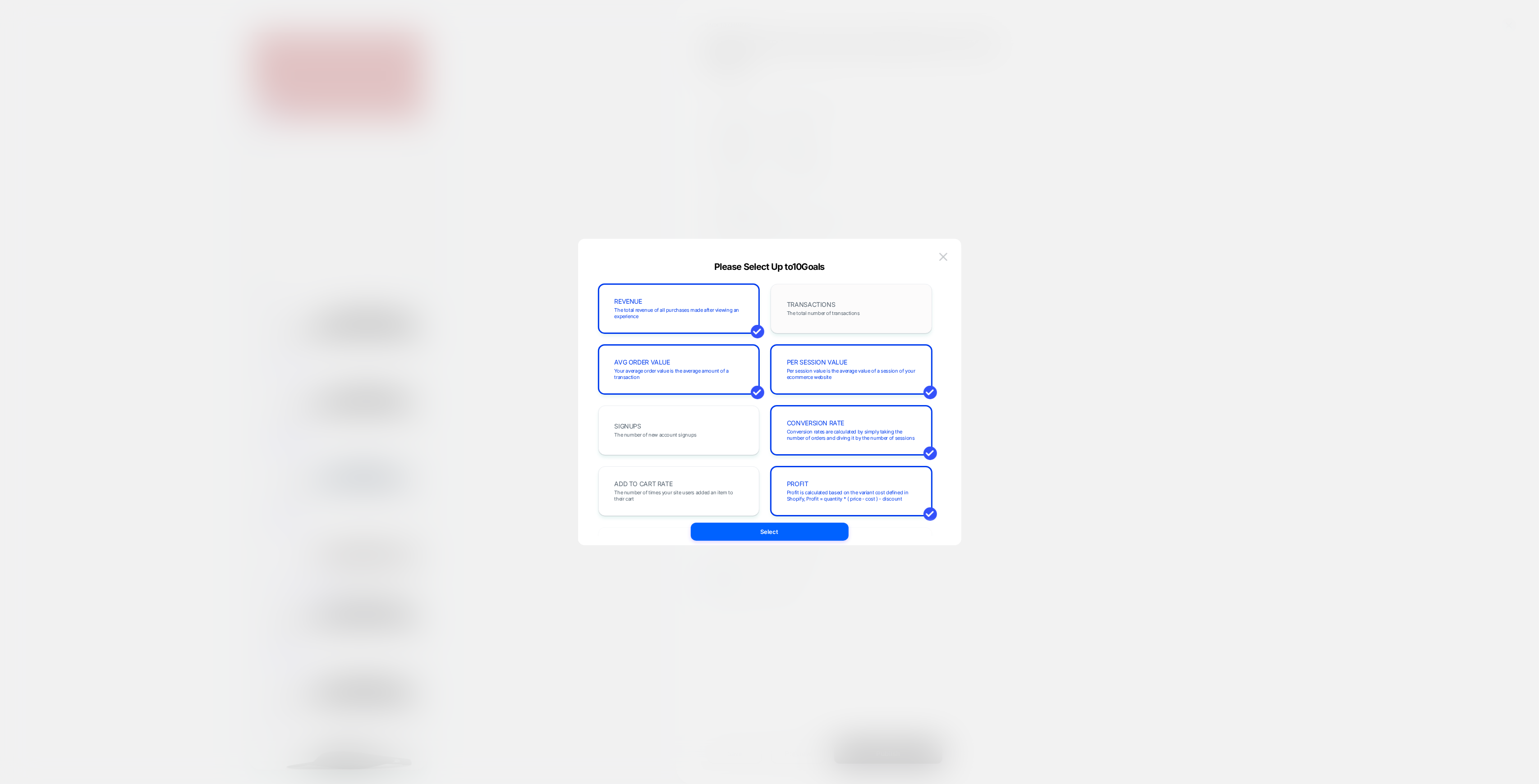
click at [843, 308] on div "TRANSACTIONS The total number of transactions" at bounding box center [851, 308] width 143 height 30
click at [835, 484] on div "PROFIT Profit is calculated based on the variant cost defined in Shopify, Profi…" at bounding box center [851, 490] width 143 height 30
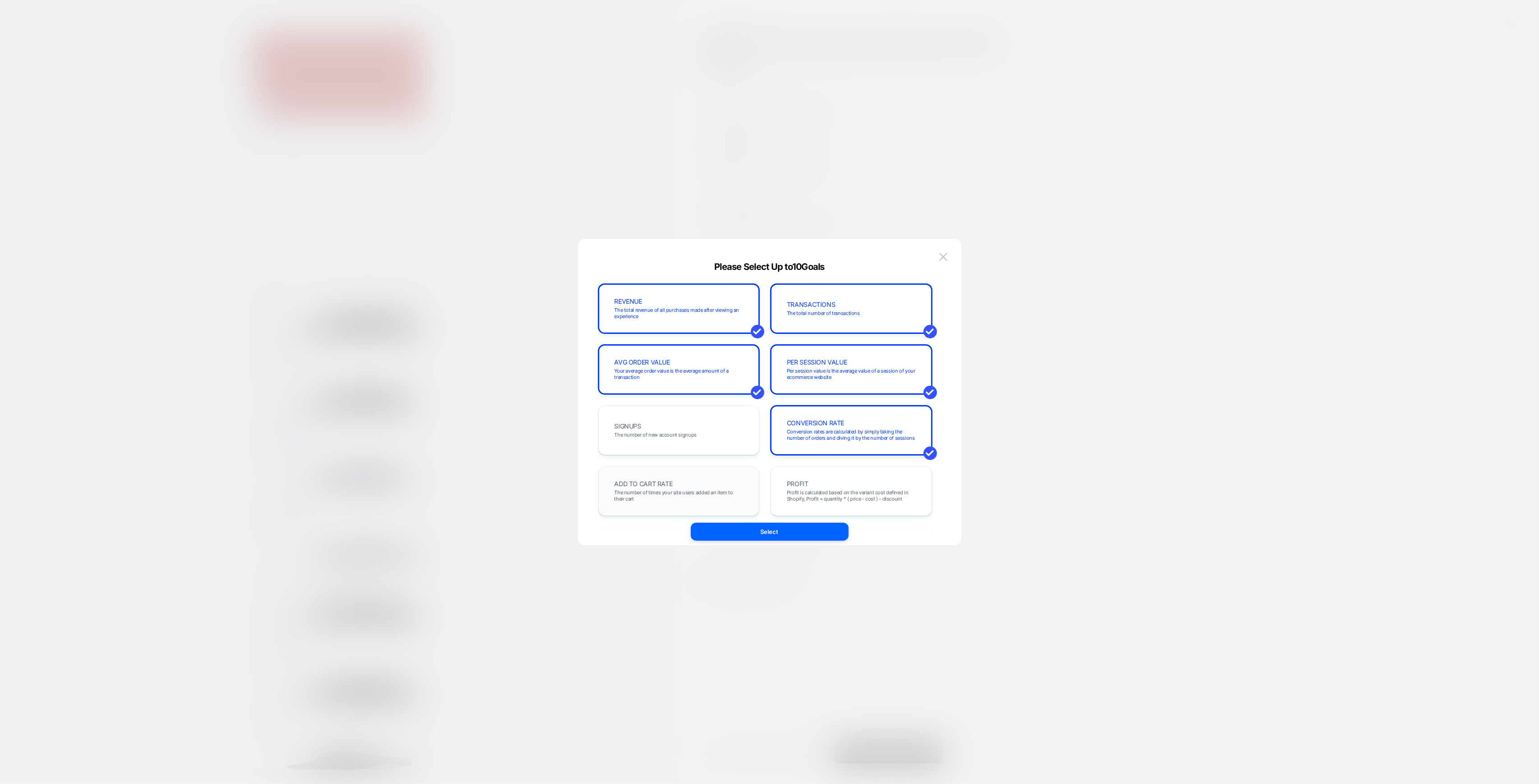
scroll to position [60, 0]
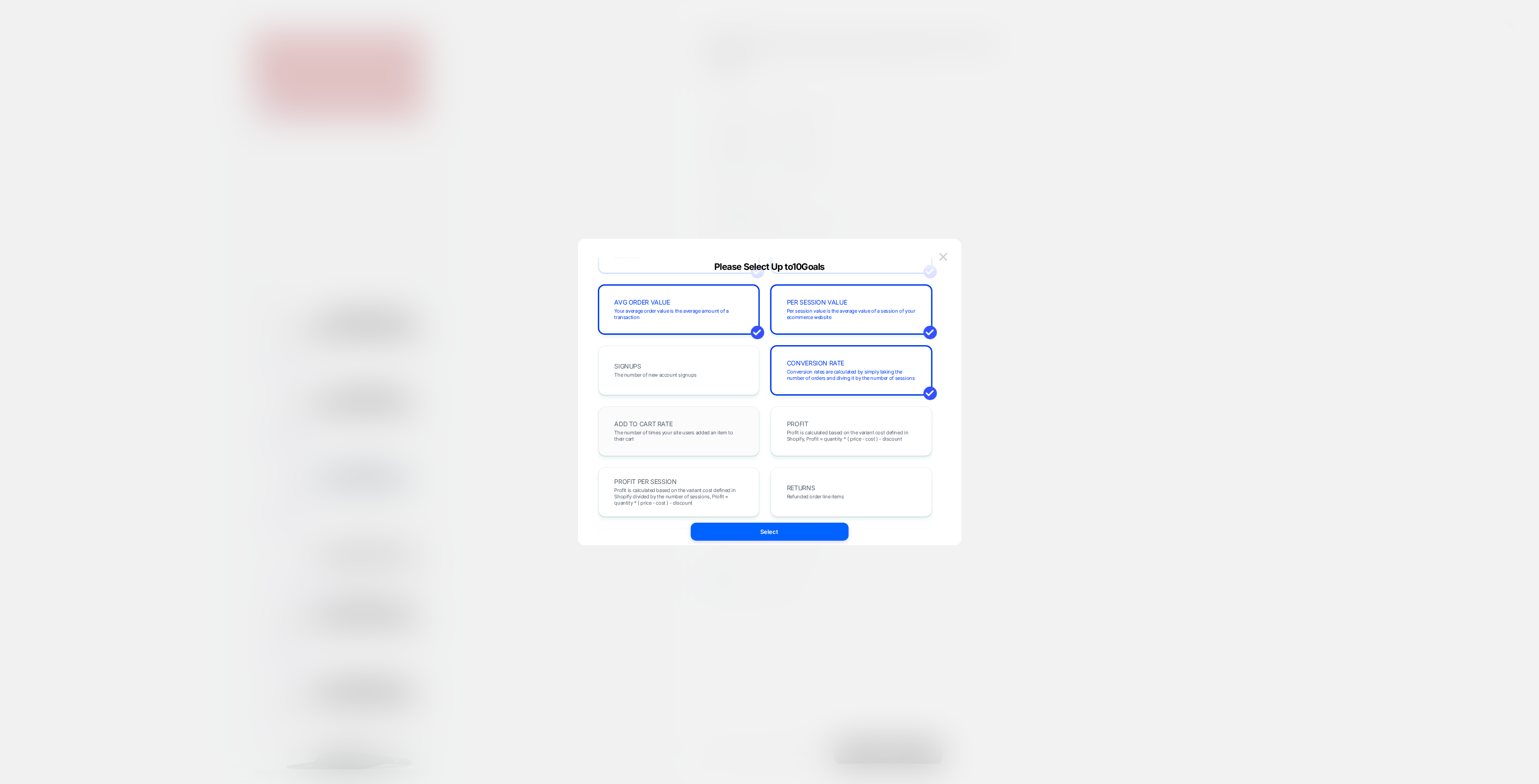
click at [684, 436] on span "The number of times your site users added an item to their cart" at bounding box center [679, 436] width 129 height 13
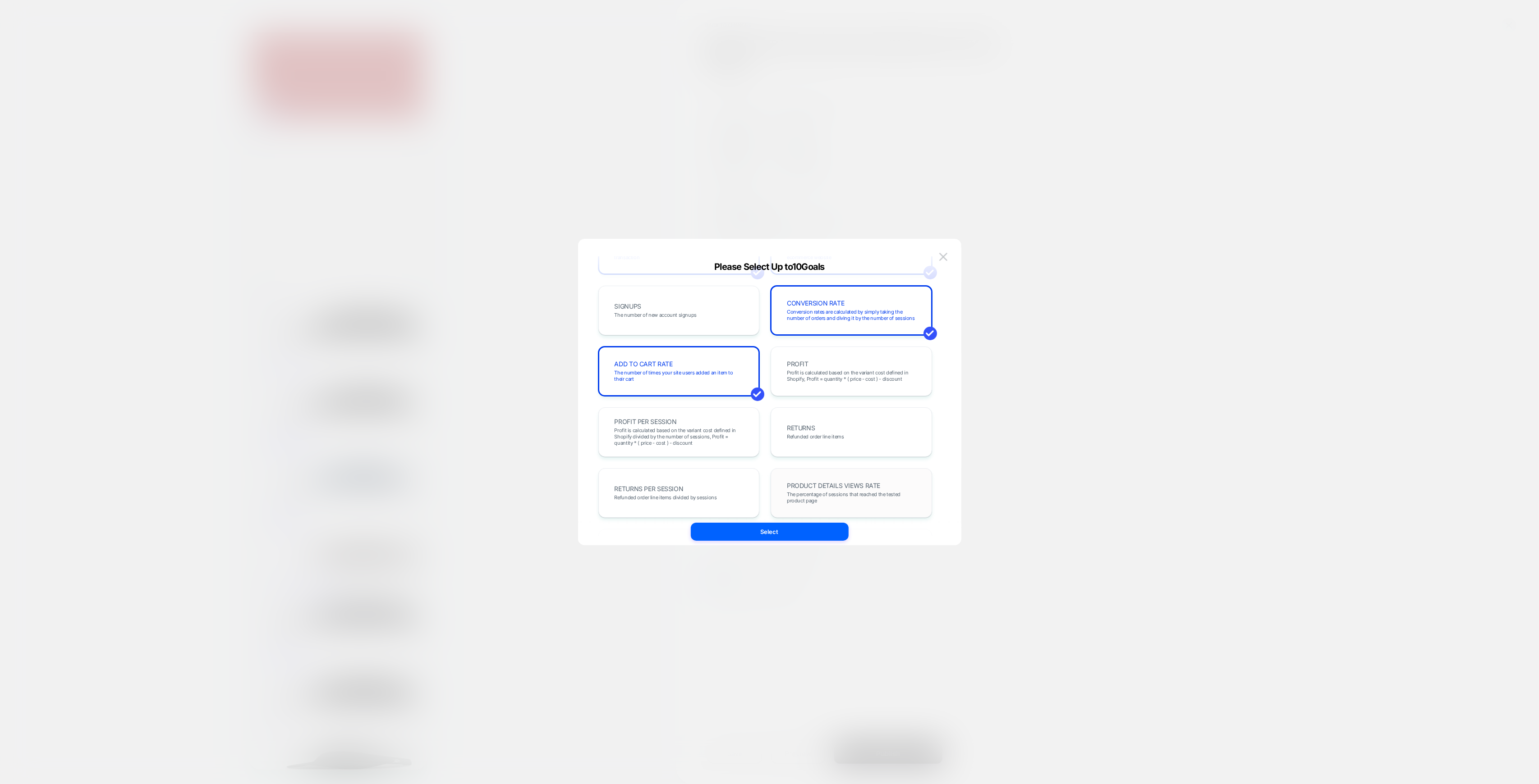
scroll to position [180, 0]
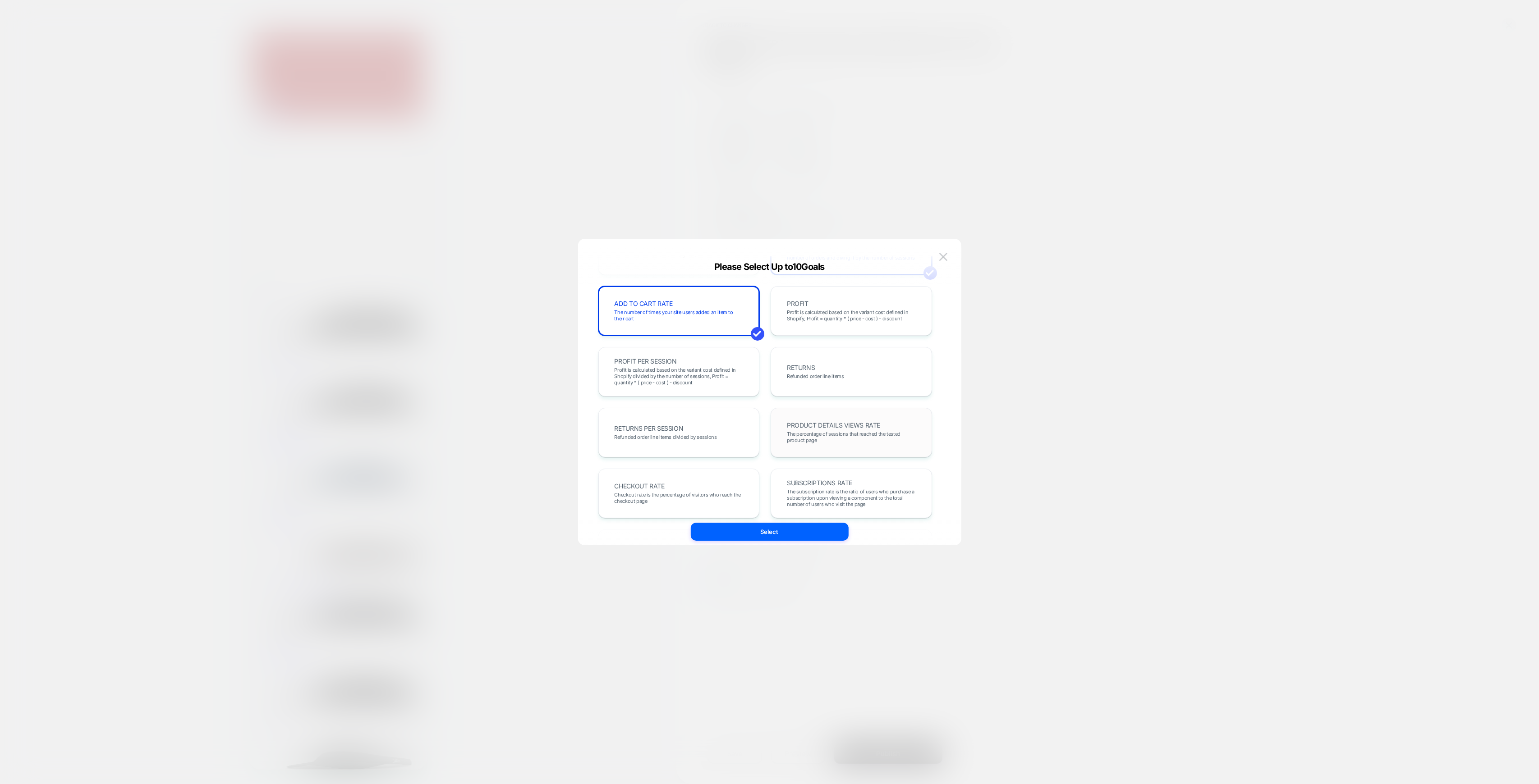
click at [868, 430] on div "PRODUCT DETAILS VIEWS RATE The percentage of sessions that reached the tested p…" at bounding box center [851, 432] width 143 height 30
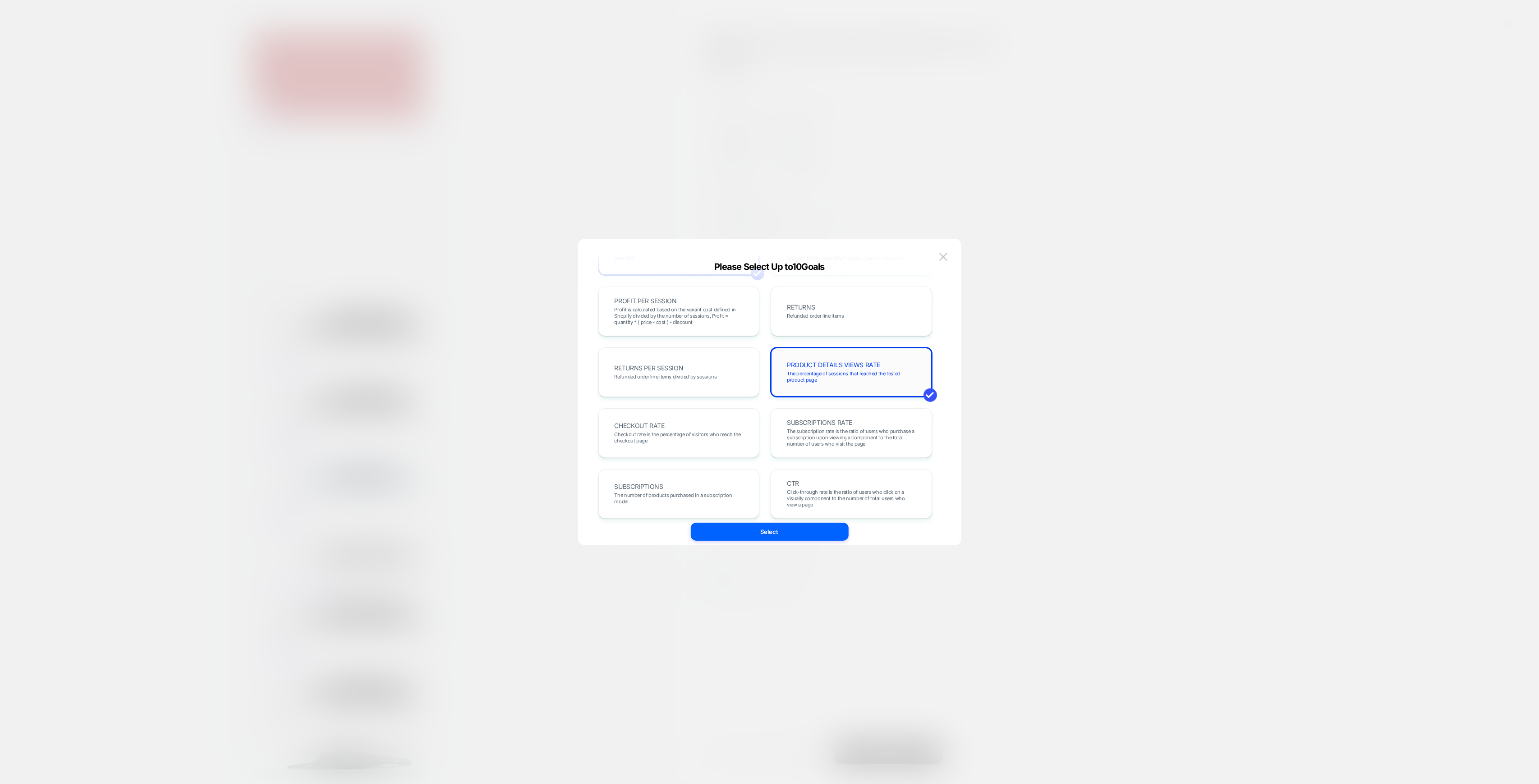
scroll to position [300, 0]
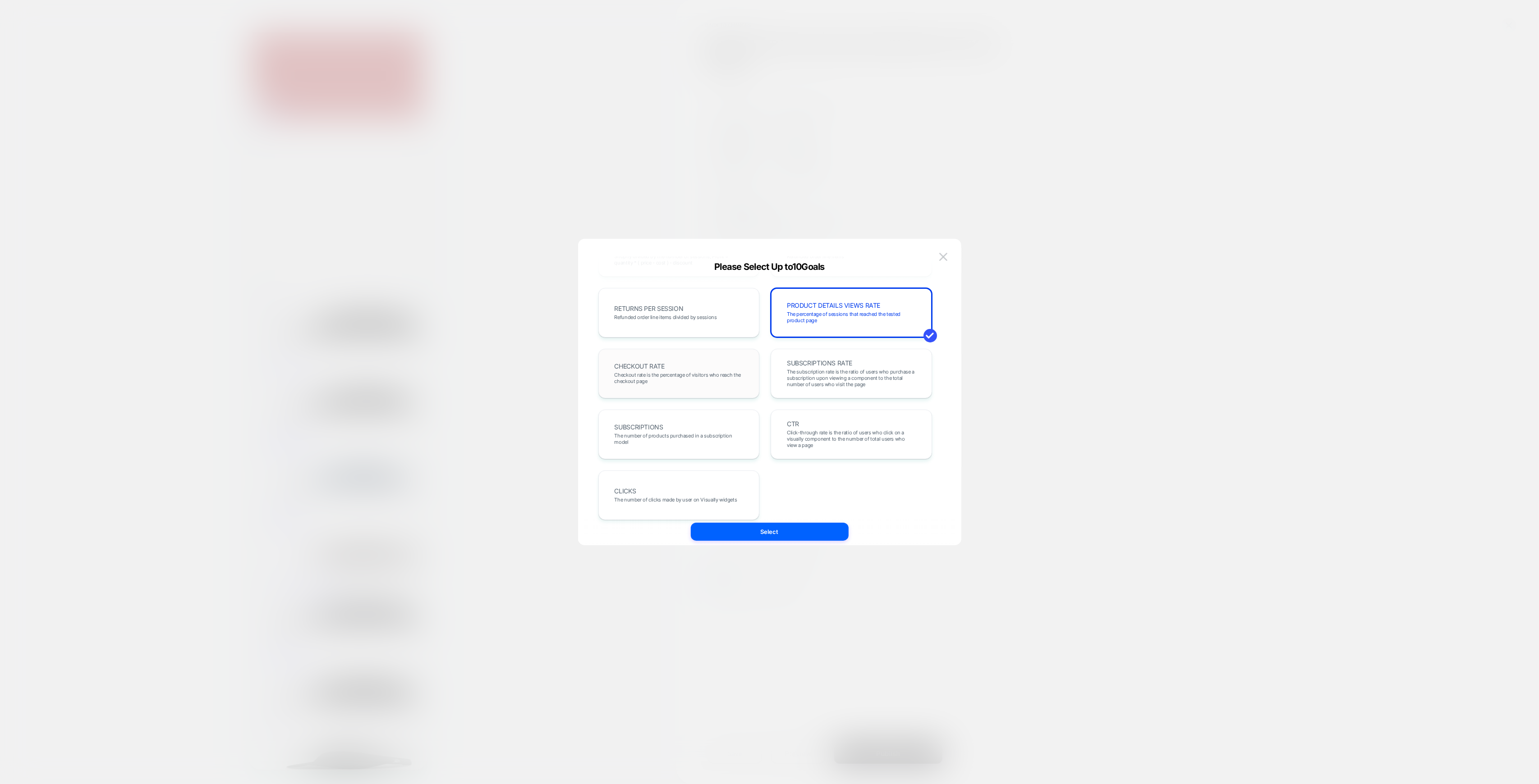
click at [679, 372] on span "Checkout rate is the percentage of visitors who reach the checkout page" at bounding box center [679, 378] width 129 height 13
click at [762, 530] on button "Select" at bounding box center [770, 532] width 158 height 18
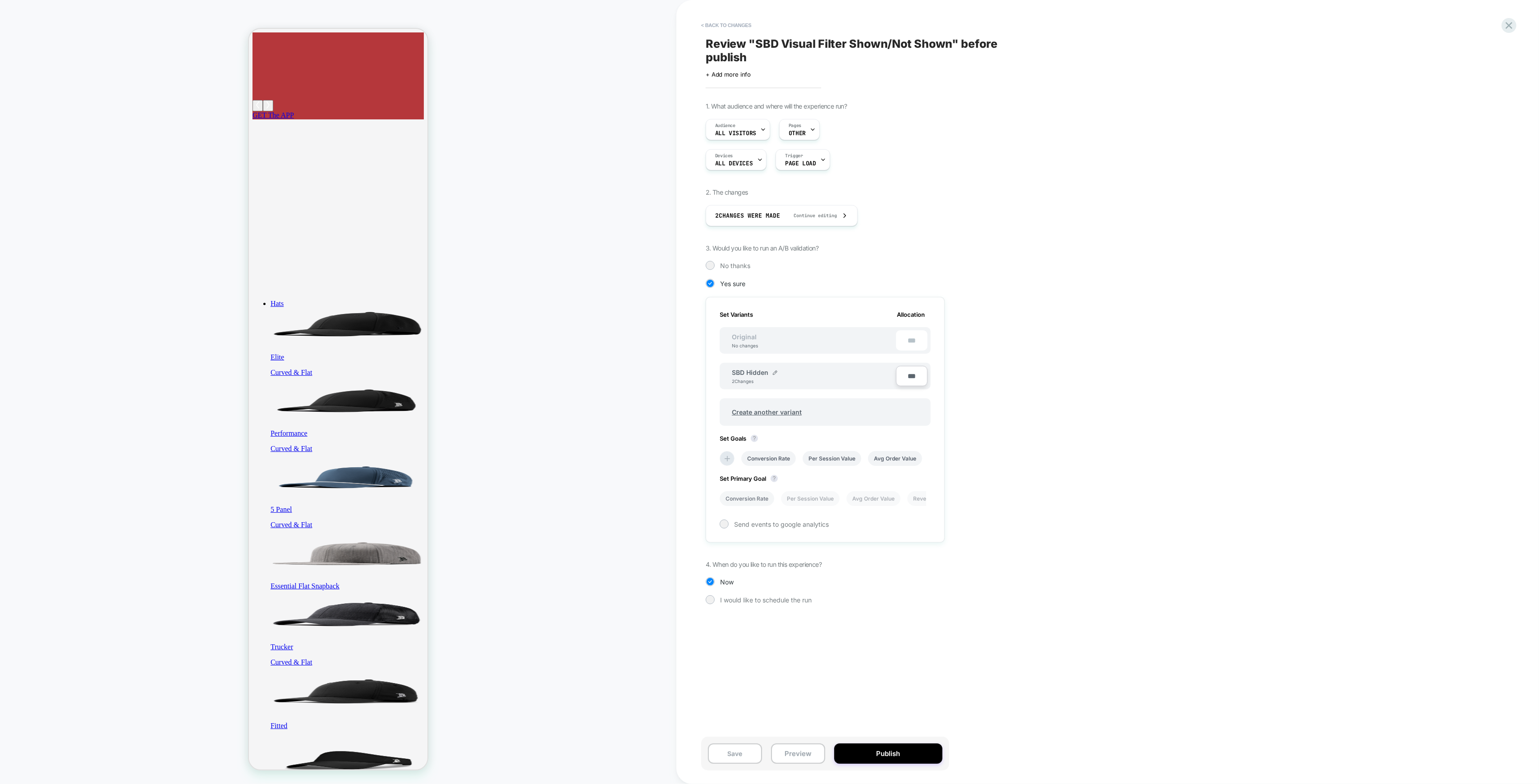
click at [755, 499] on li "Conversion Rate" at bounding box center [746, 499] width 55 height 15
click at [801, 766] on div "Save Preview Publish" at bounding box center [825, 754] width 248 height 34
click at [801, 754] on button "Preview" at bounding box center [798, 754] width 54 height 20
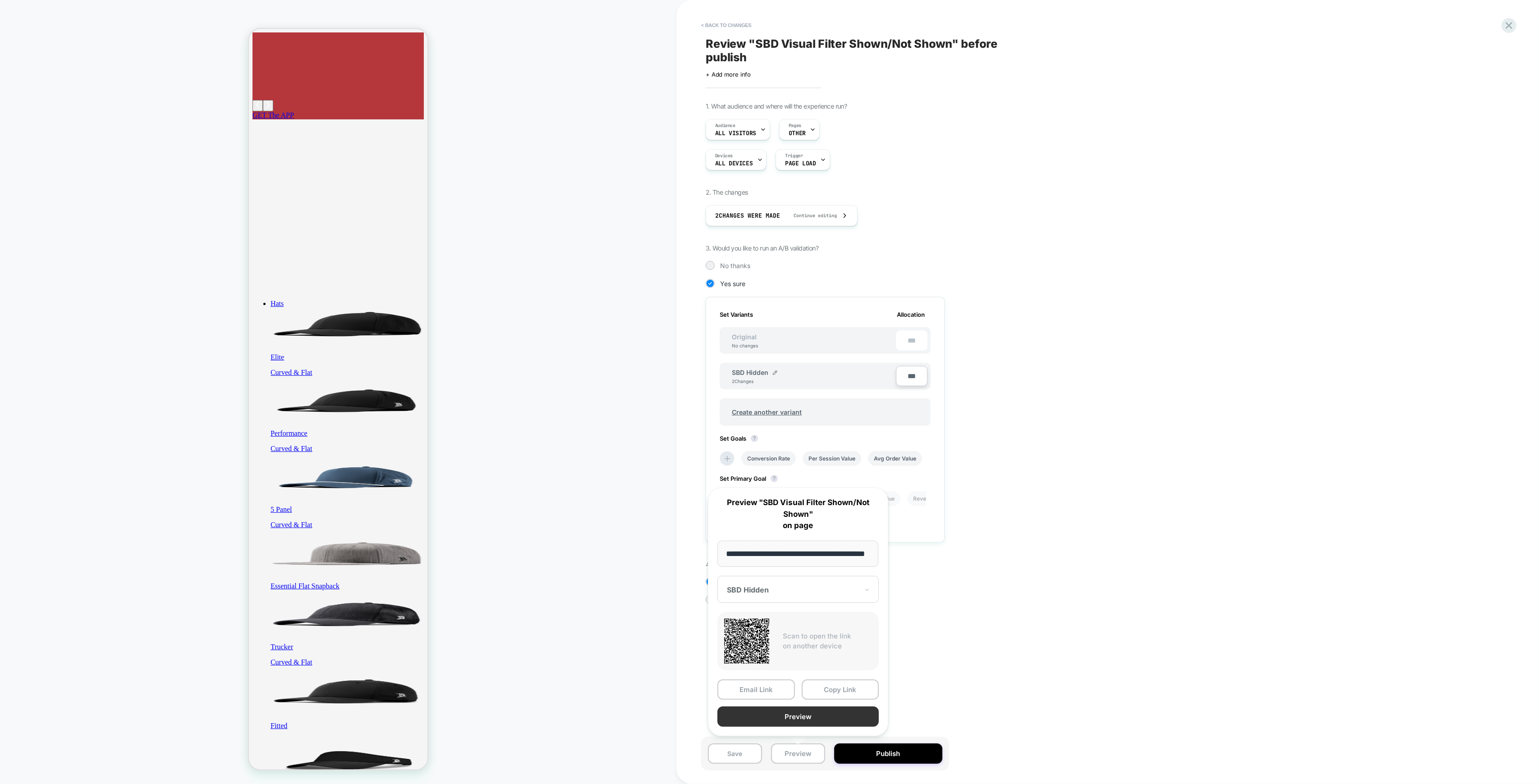
scroll to position [0, 0]
click at [806, 718] on button "Preview" at bounding box center [798, 717] width 161 height 20
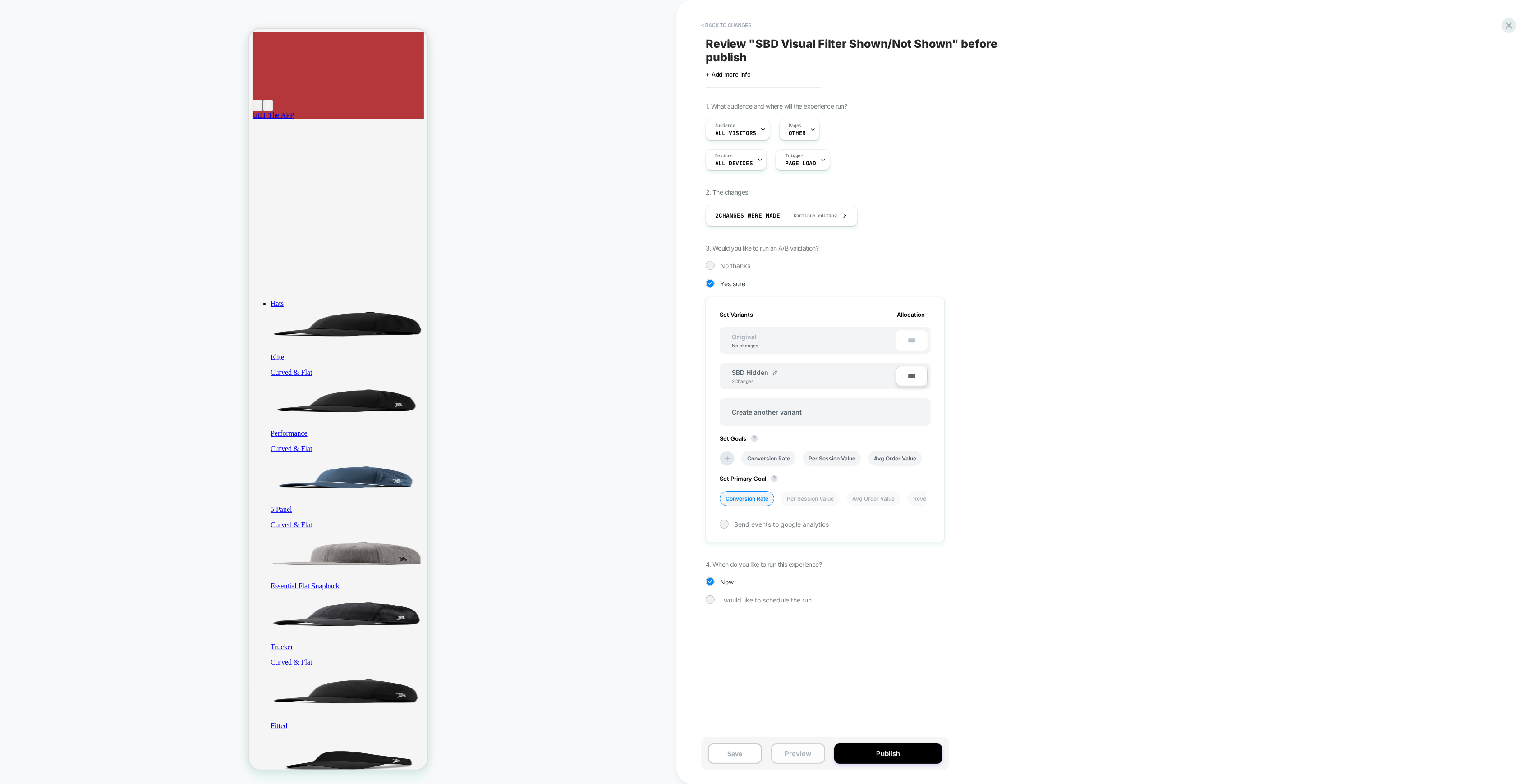
click at [792, 756] on button "Preview" at bounding box center [798, 754] width 54 height 20
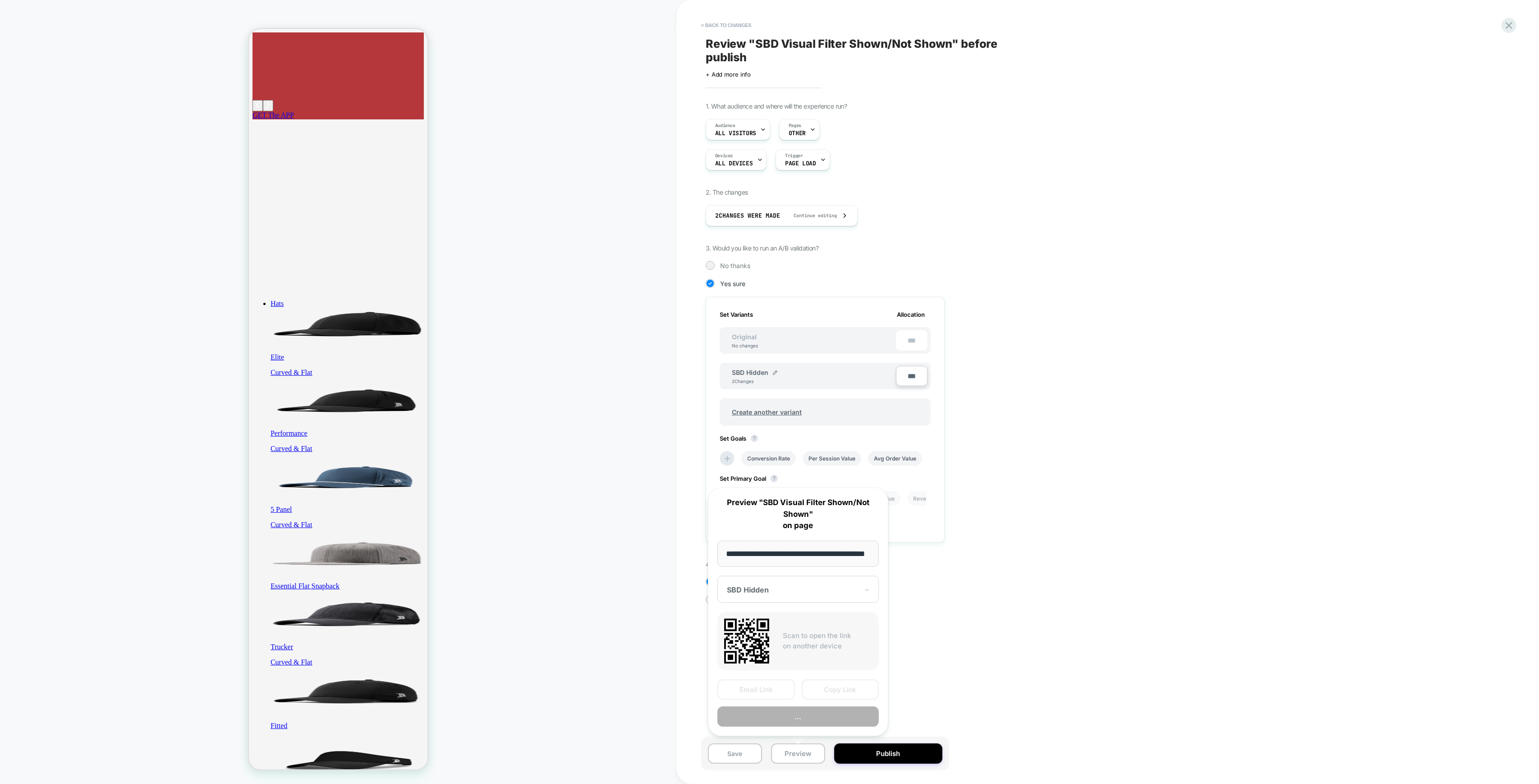
scroll to position [0, 17]
click at [871, 555] on input "**********" at bounding box center [798, 553] width 161 height 26
type input "**********"
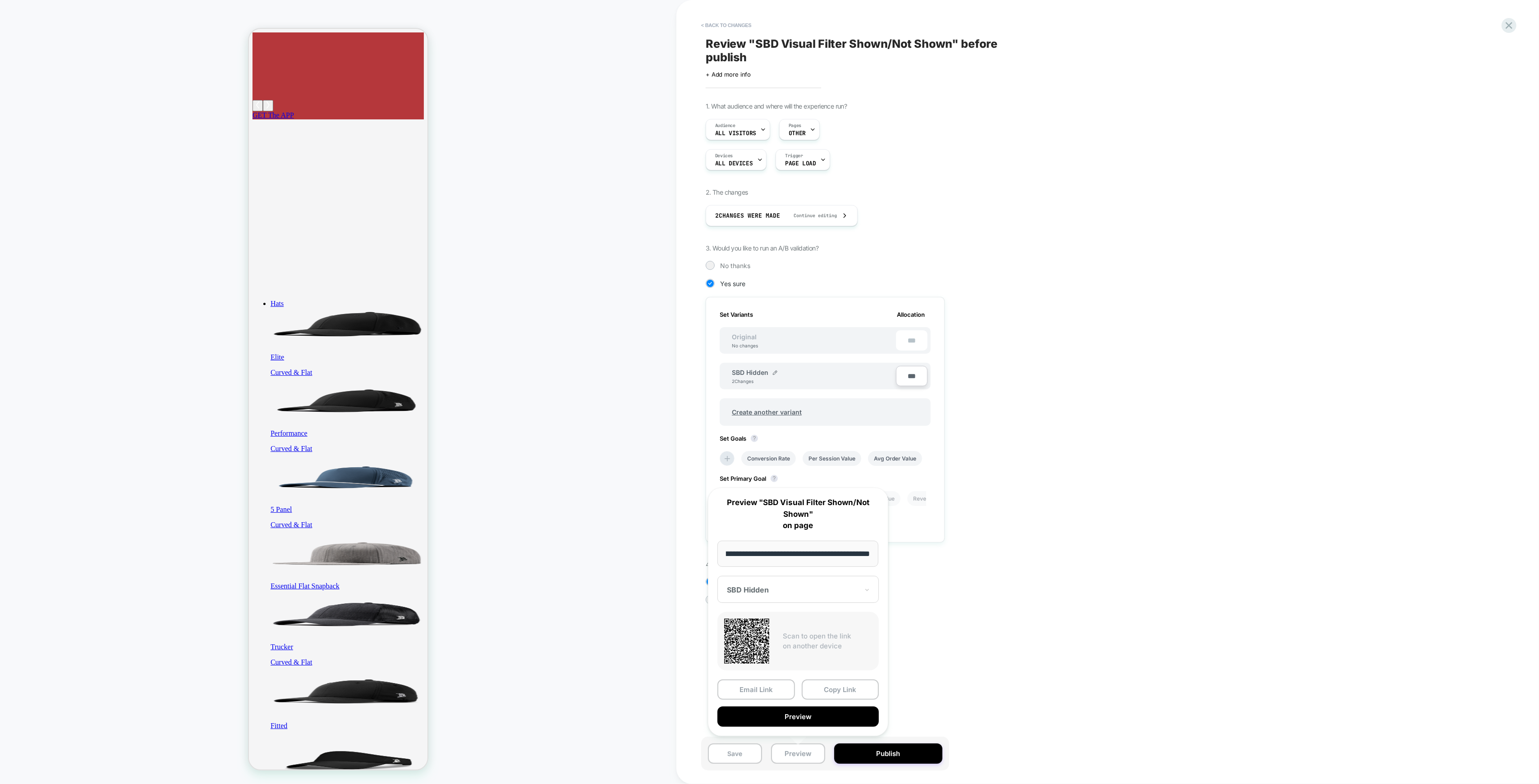
click at [870, 553] on input "**********" at bounding box center [798, 553] width 161 height 26
click at [810, 718] on button "Preview" at bounding box center [798, 717] width 161 height 20
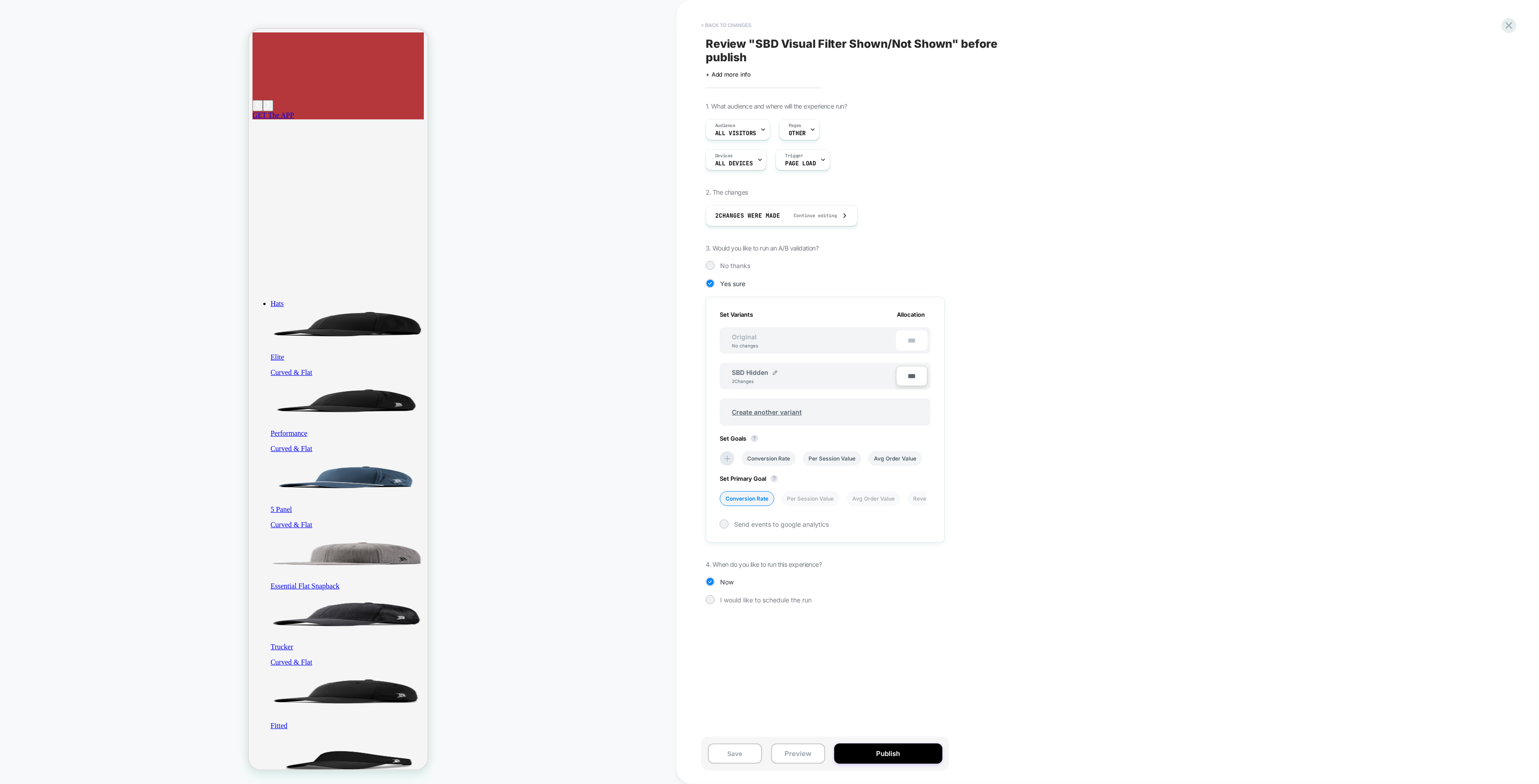
click at [736, 24] on button "< Back to changes" at bounding box center [726, 25] width 60 height 14
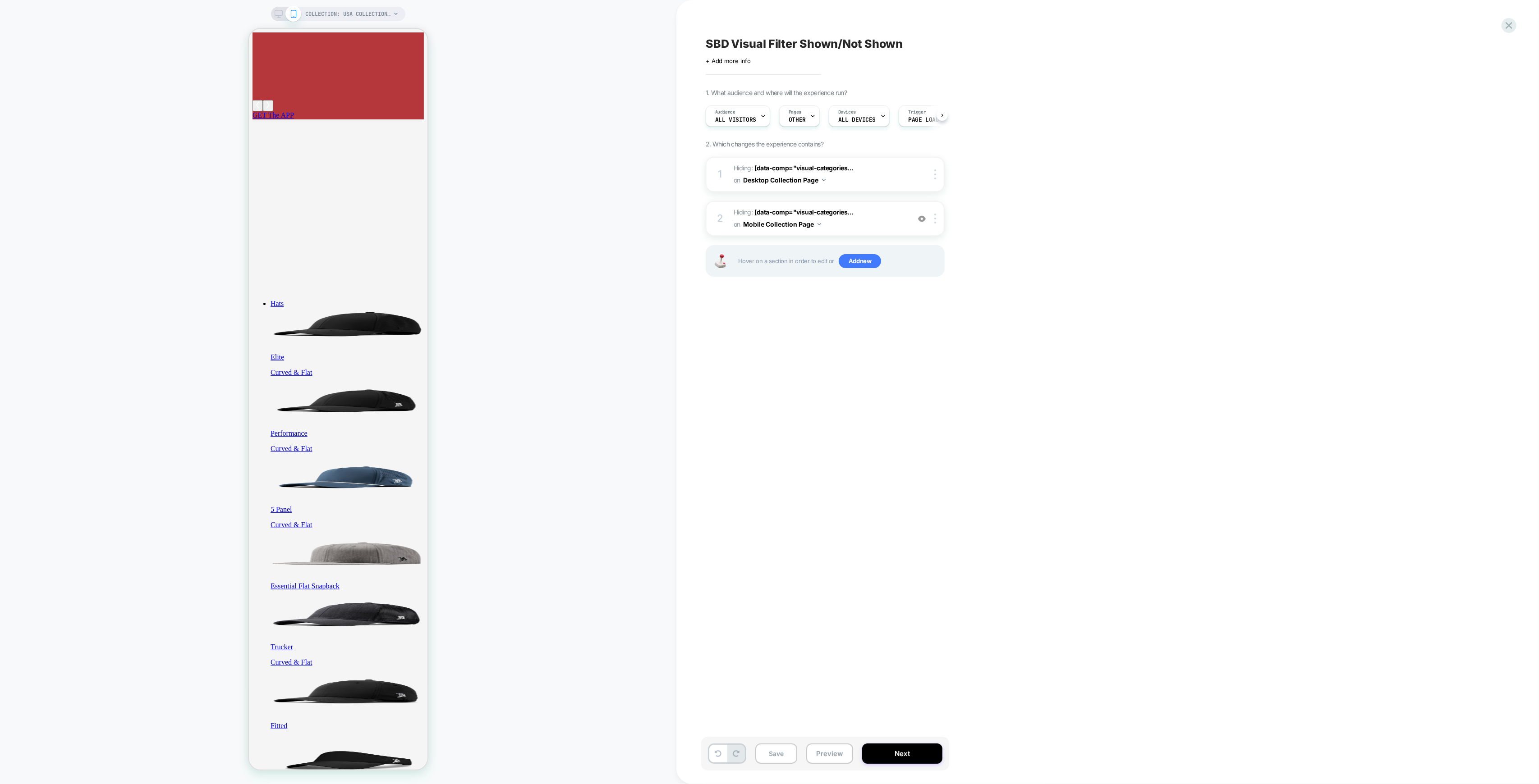
scroll to position [0, 1]
click at [397, 13] on icon at bounding box center [396, 14] width 5 height 5
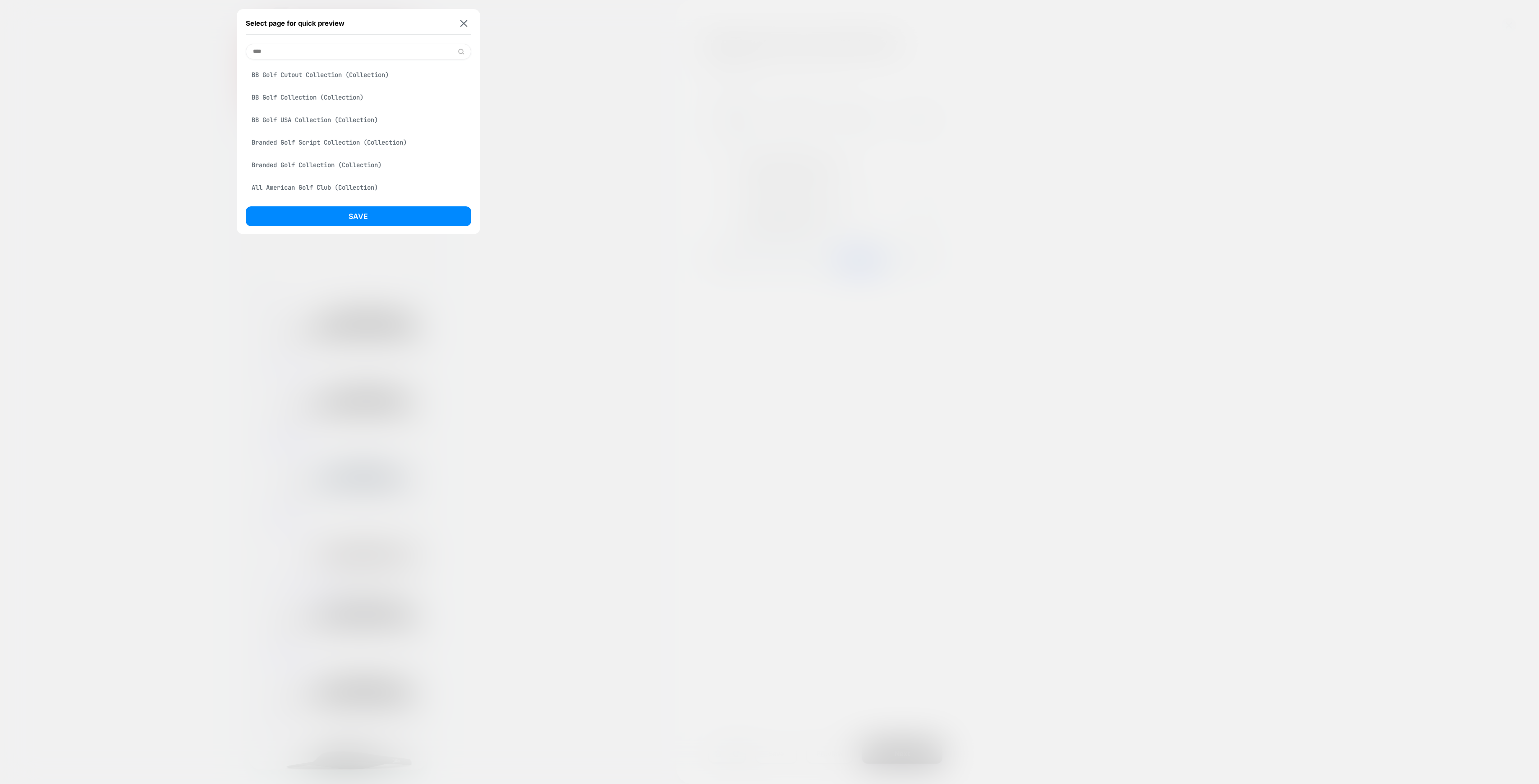
type input "****"
click at [298, 161] on div "Branded Golf Collection (Collection)" at bounding box center [358, 164] width 225 height 17
click at [355, 219] on button "Save" at bounding box center [358, 216] width 225 height 20
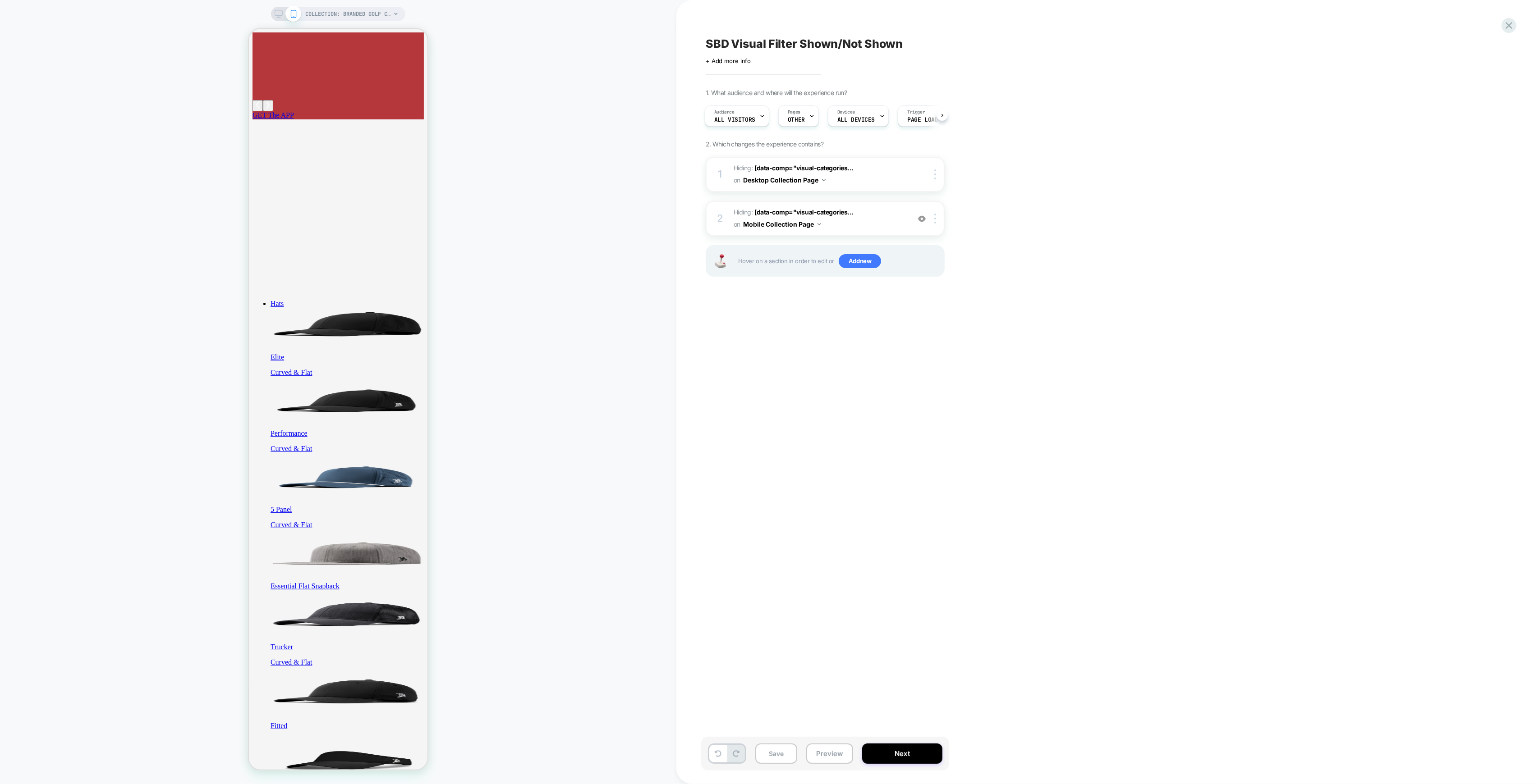
scroll to position [0, 0]
click at [395, 15] on icon at bounding box center [396, 14] width 5 height 5
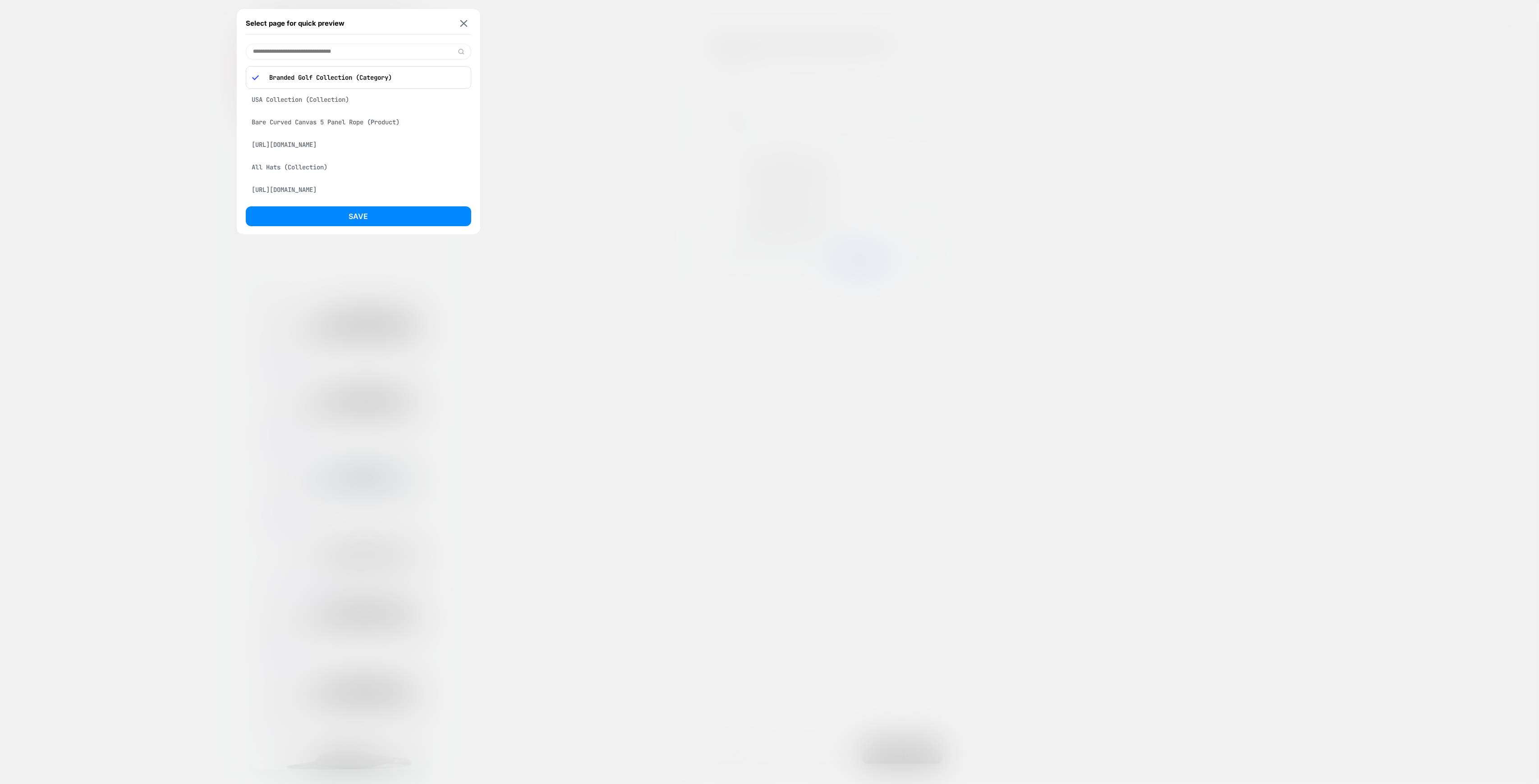
click at [329, 49] on input at bounding box center [358, 51] width 225 height 16
type input "*****"
click at [380, 152] on div "[US_STATE] State University (Collection)" at bounding box center [358, 150] width 225 height 17
click at [342, 212] on button "Save" at bounding box center [358, 216] width 225 height 20
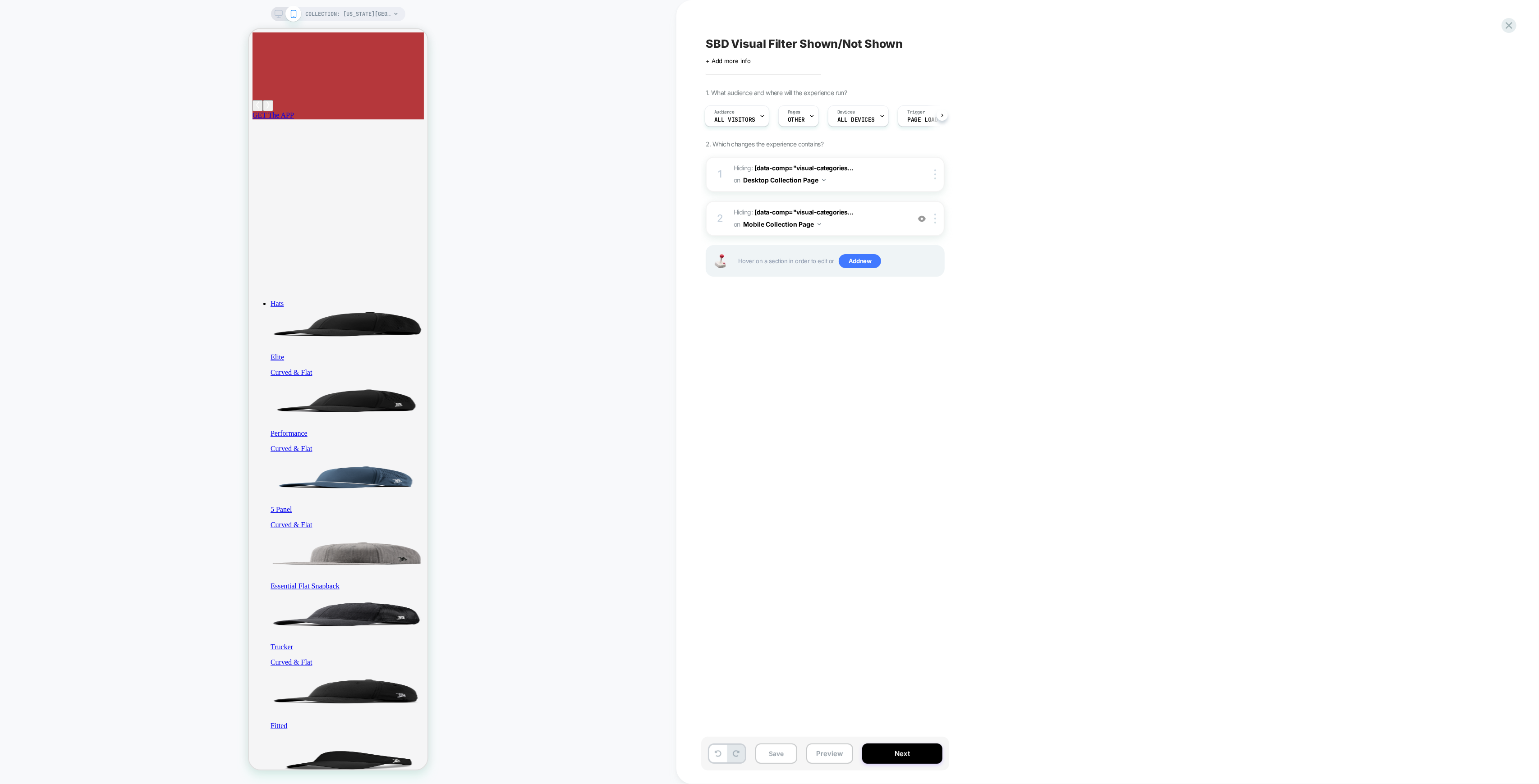
scroll to position [0, 2]
click at [890, 759] on button "Next" at bounding box center [902, 754] width 81 height 20
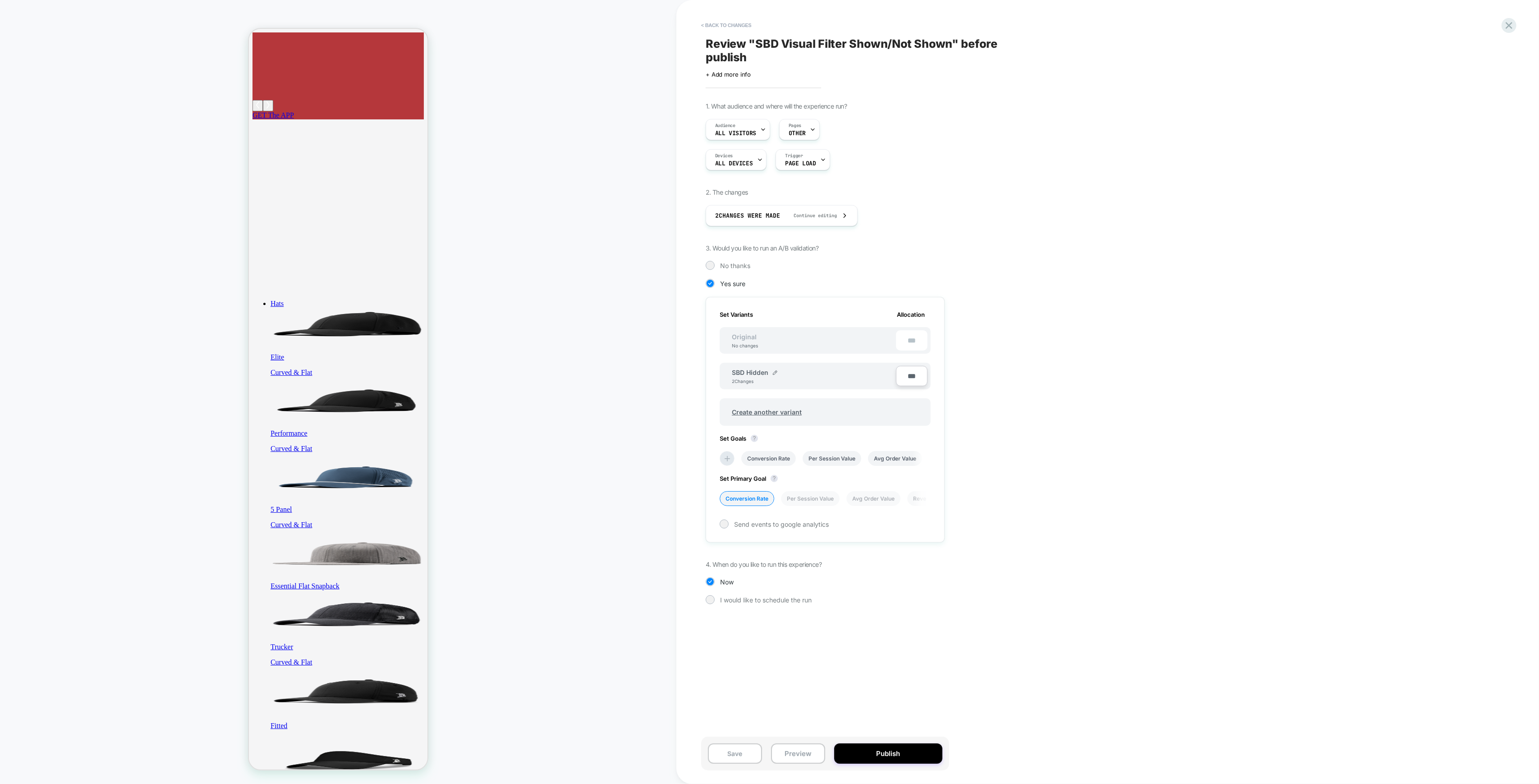
scroll to position [0, 1]
click at [740, 756] on button "Save" at bounding box center [735, 754] width 54 height 20
click at [1507, 24] on icon at bounding box center [1509, 26] width 12 height 12
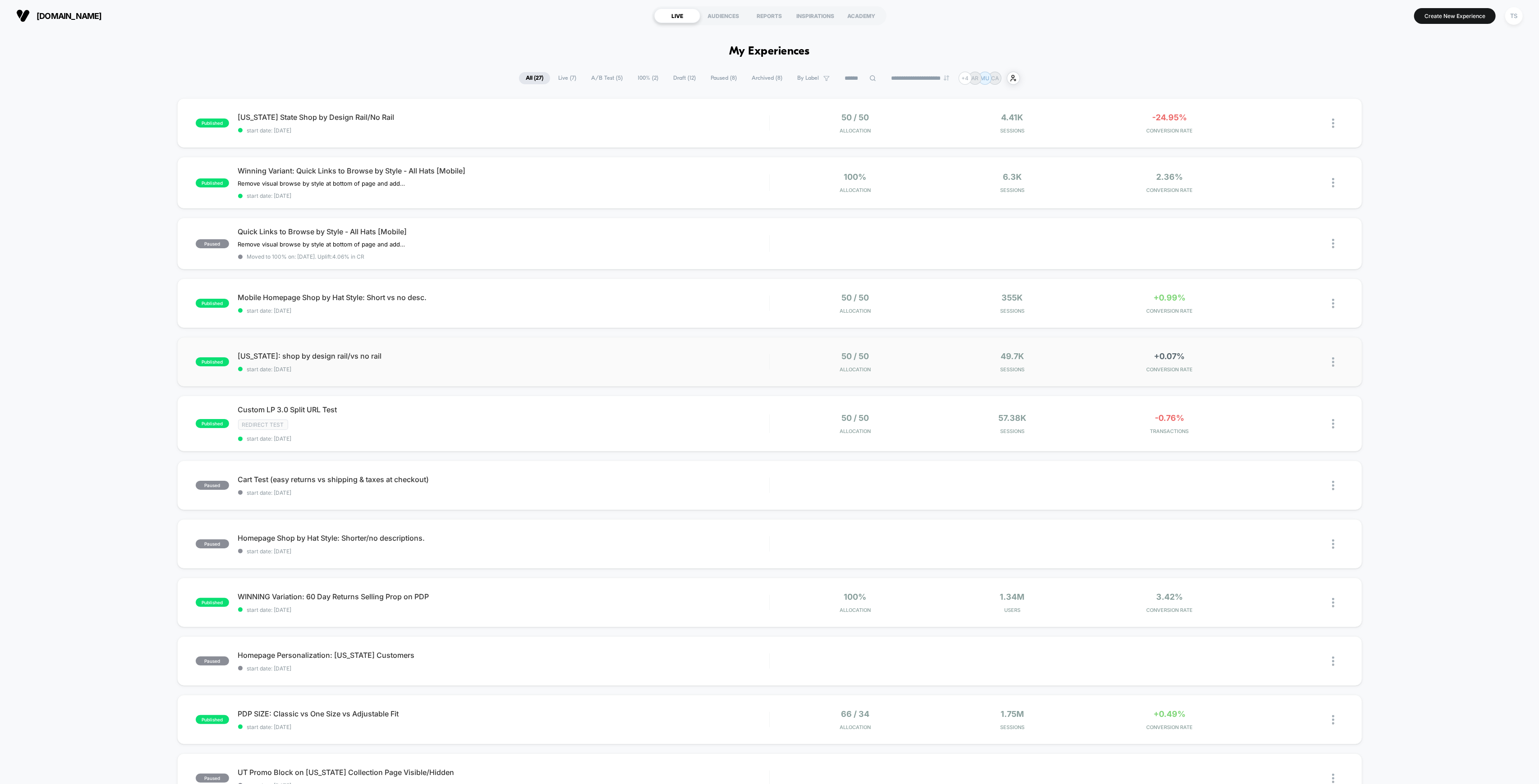
click at [1333, 363] on img at bounding box center [1333, 362] width 2 height 9
click at [1282, 350] on div "Pause" at bounding box center [1287, 351] width 81 height 20
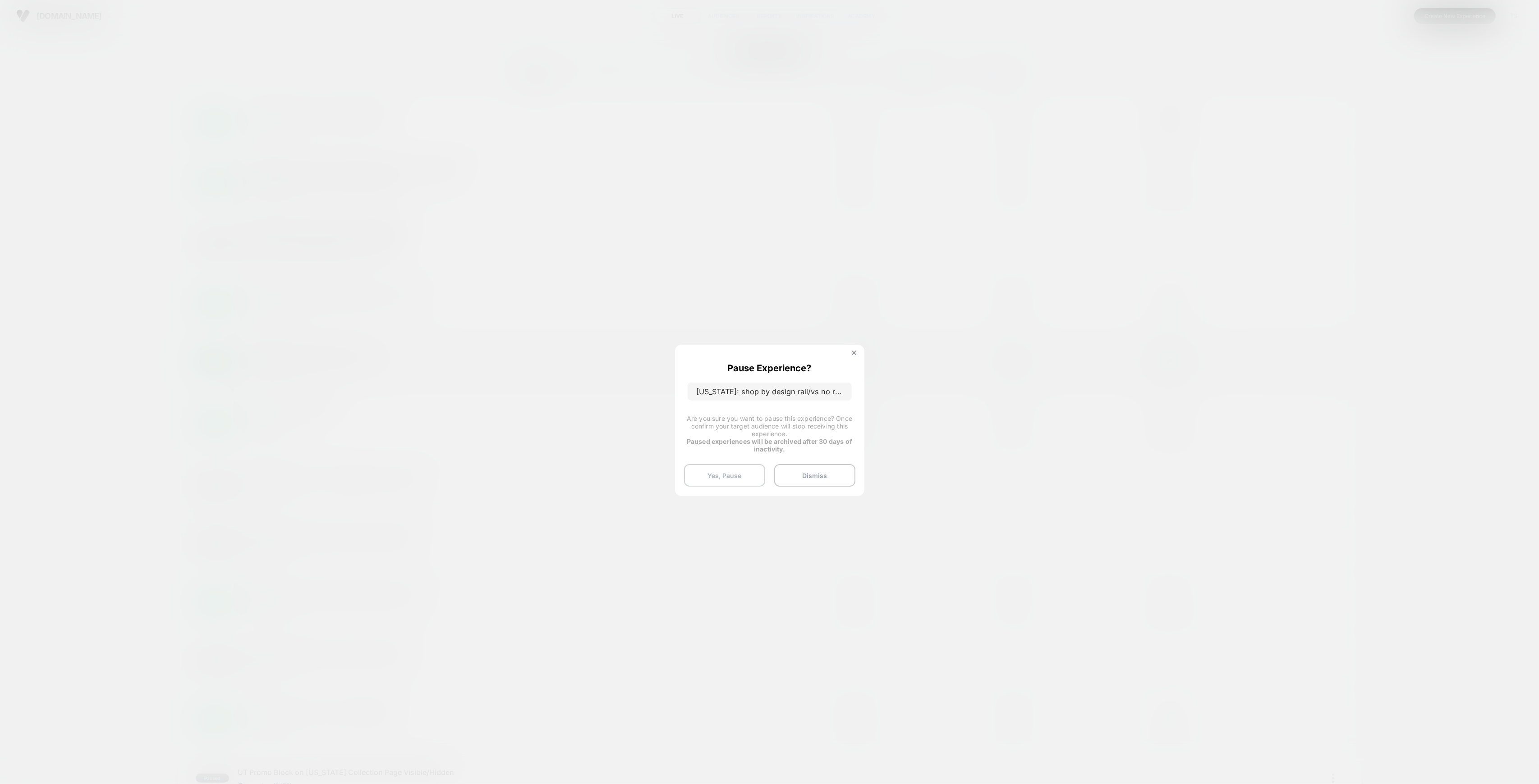
click at [738, 477] on button "Yes, Pause" at bounding box center [725, 475] width 81 height 22
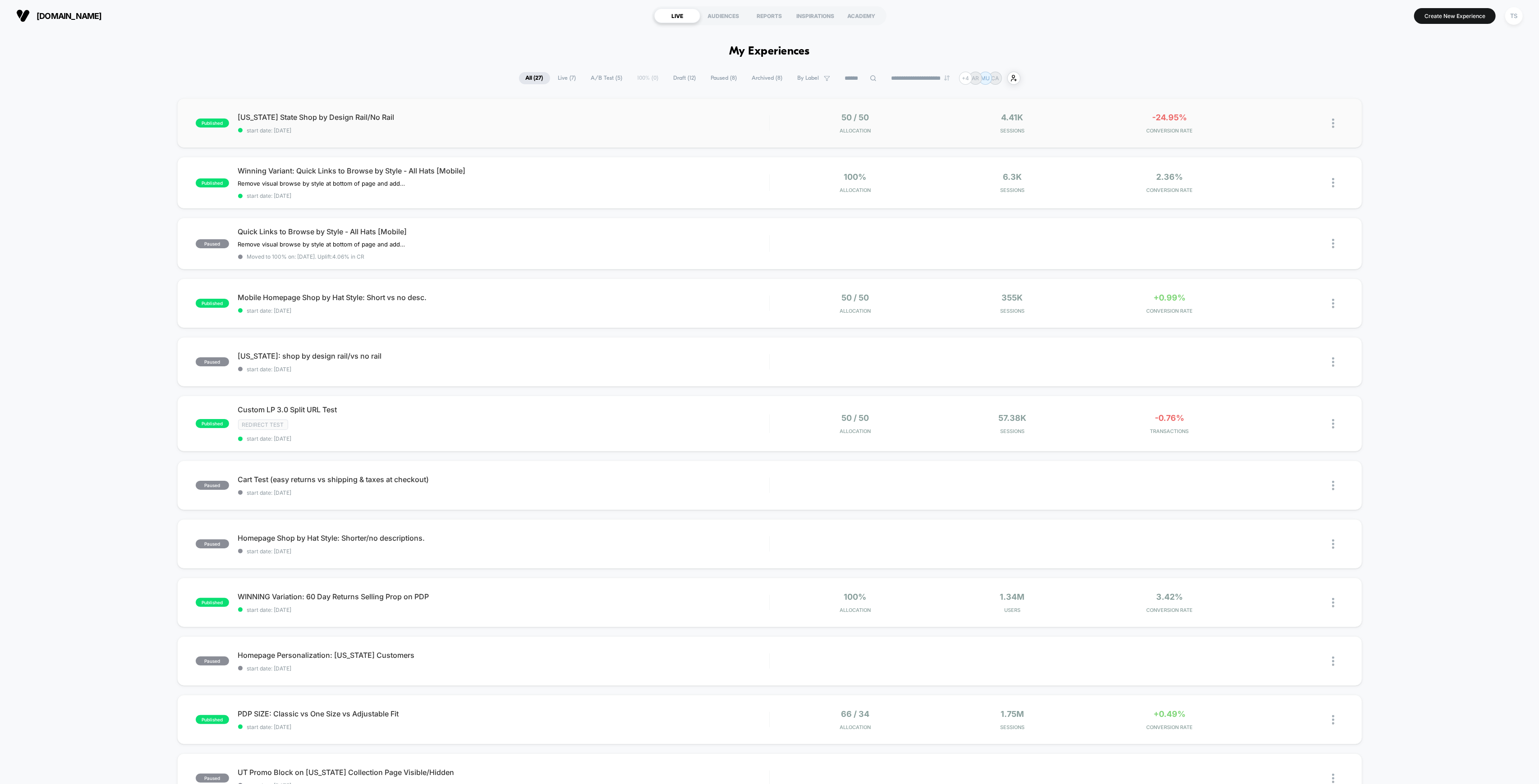
click at [1333, 122] on img at bounding box center [1333, 123] width 2 height 9
click at [1297, 114] on div "Pause" at bounding box center [1287, 114] width 81 height 20
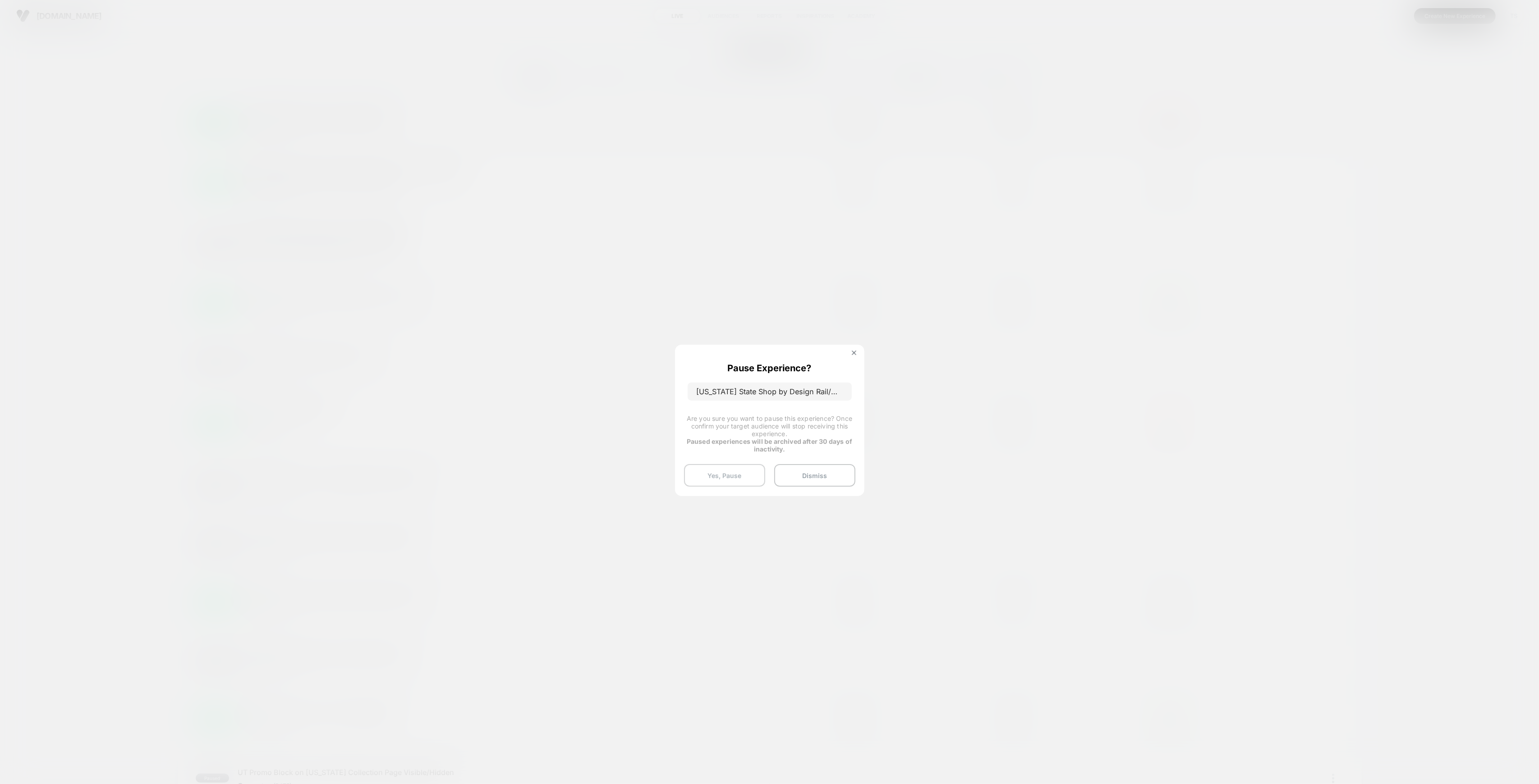
click at [733, 478] on button "Yes, Pause" at bounding box center [725, 475] width 81 height 22
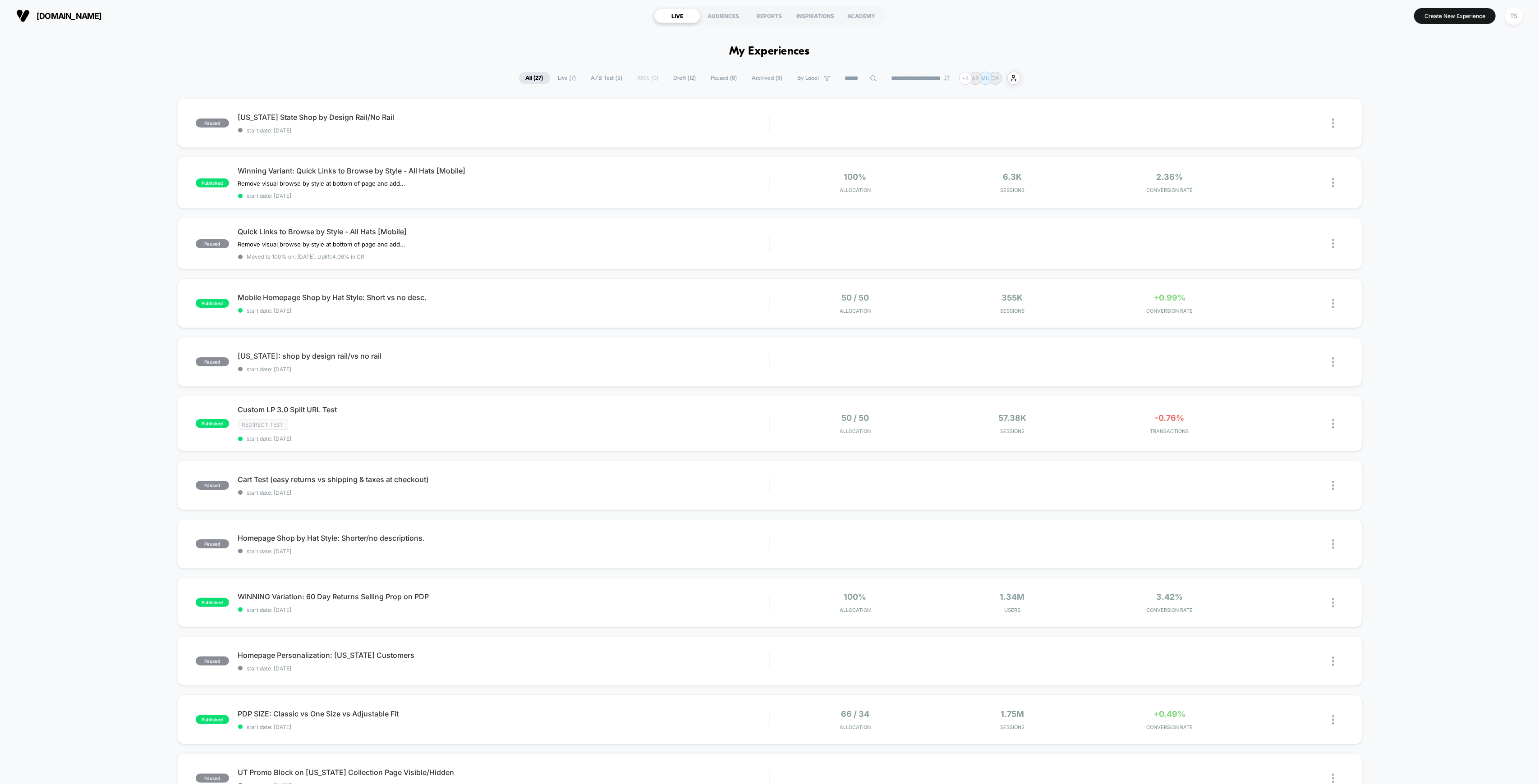
click at [673, 76] on span "Draft ( 12 )" at bounding box center [684, 78] width 36 height 12
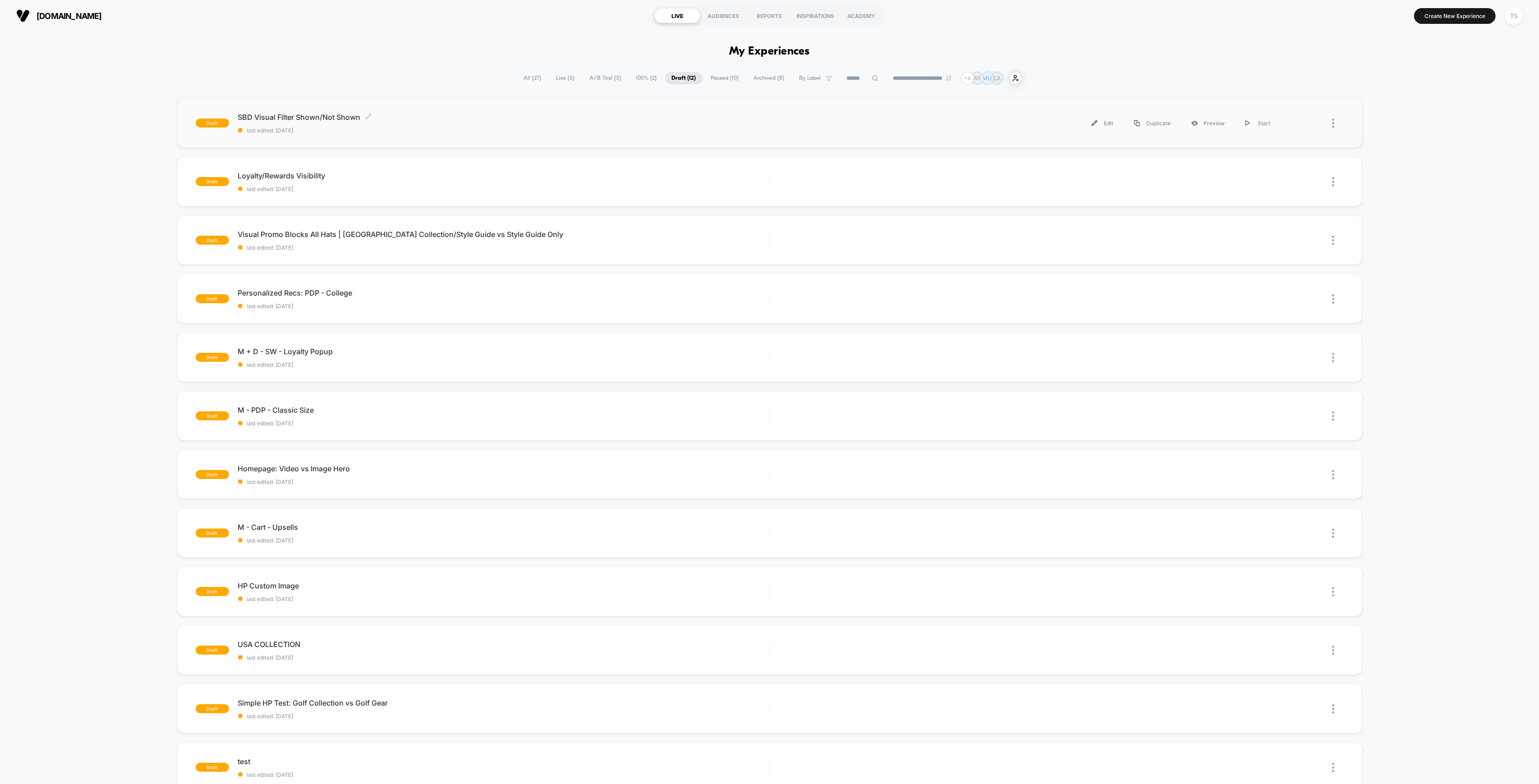
click at [318, 120] on span "SBD Visual Filter Shown/Not Shown Click to edit experience details" at bounding box center [504, 117] width 531 height 9
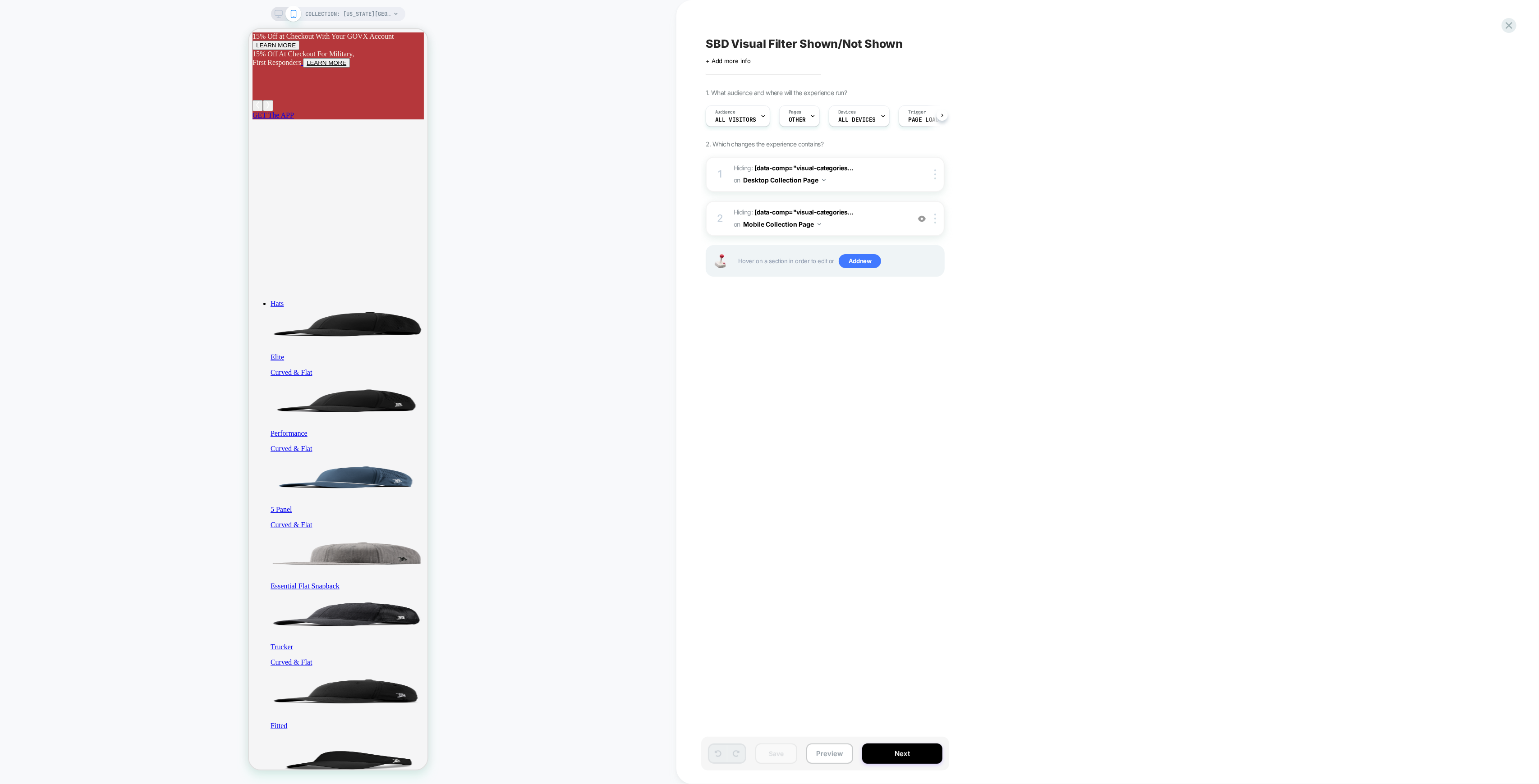
scroll to position [0, 1]
click at [910, 758] on button "Next" at bounding box center [902, 754] width 81 height 20
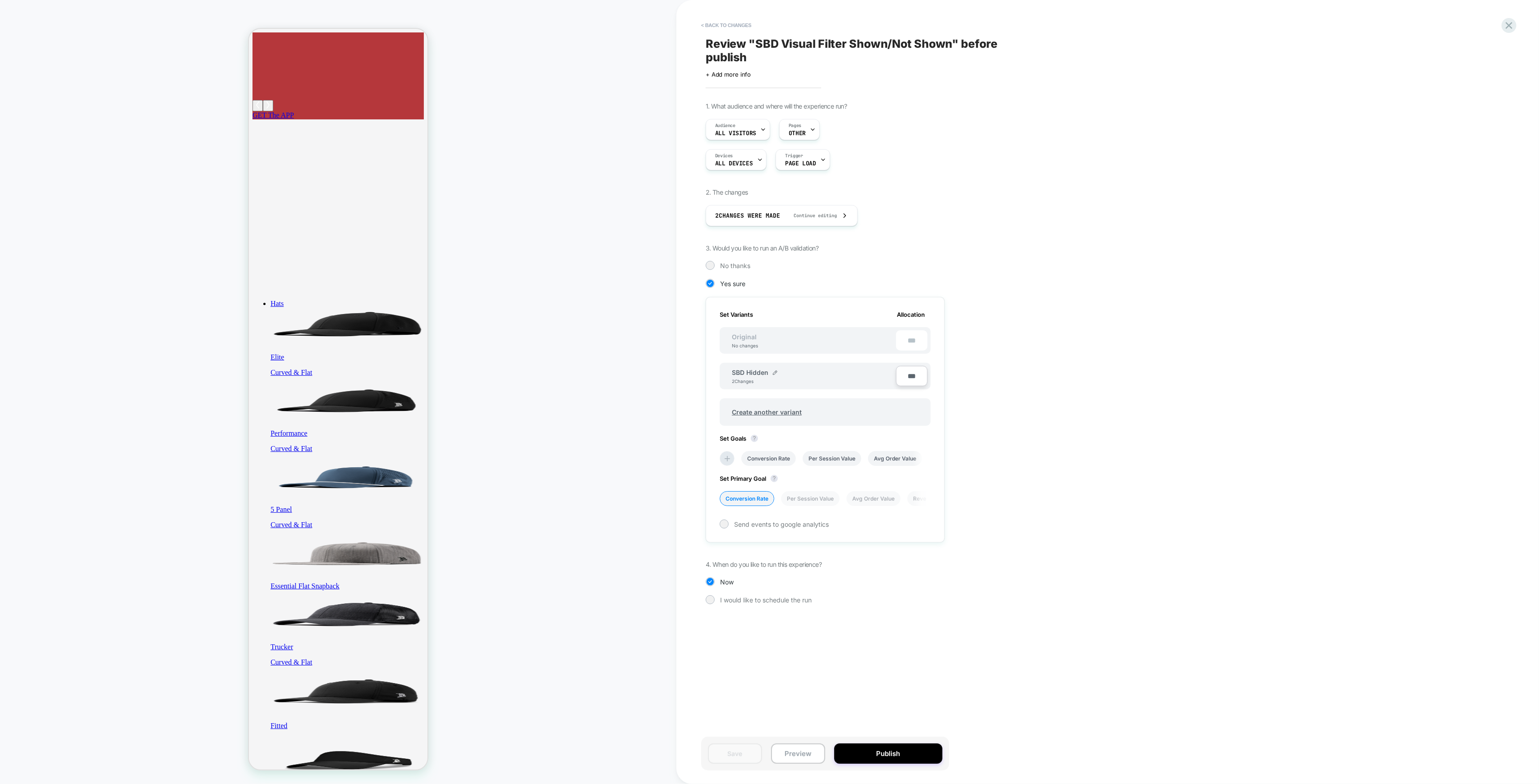
scroll to position [0, 1]
click at [884, 754] on button "Publish" at bounding box center [888, 754] width 108 height 20
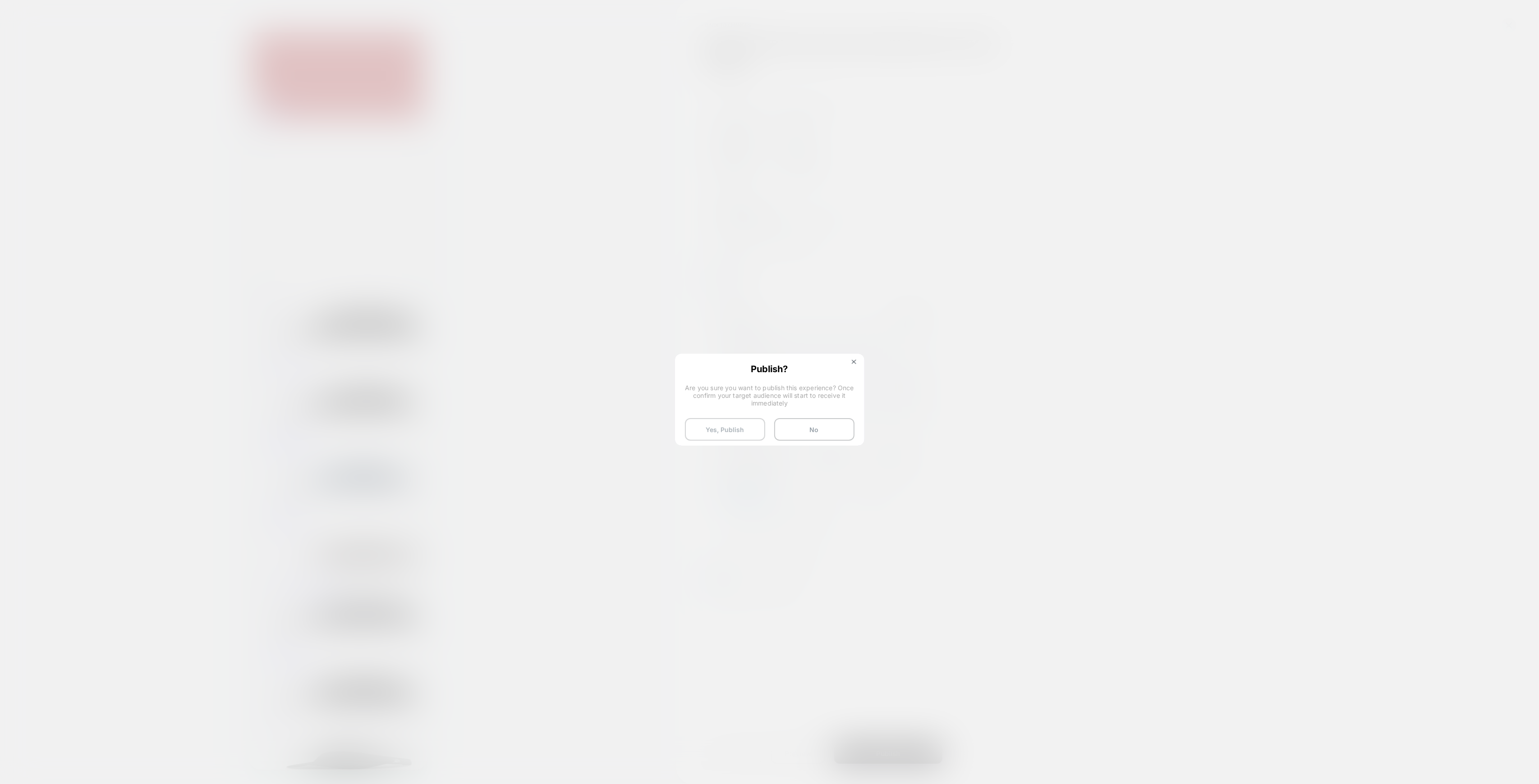
click at [720, 433] on button "Yes, Publish" at bounding box center [725, 429] width 81 height 22
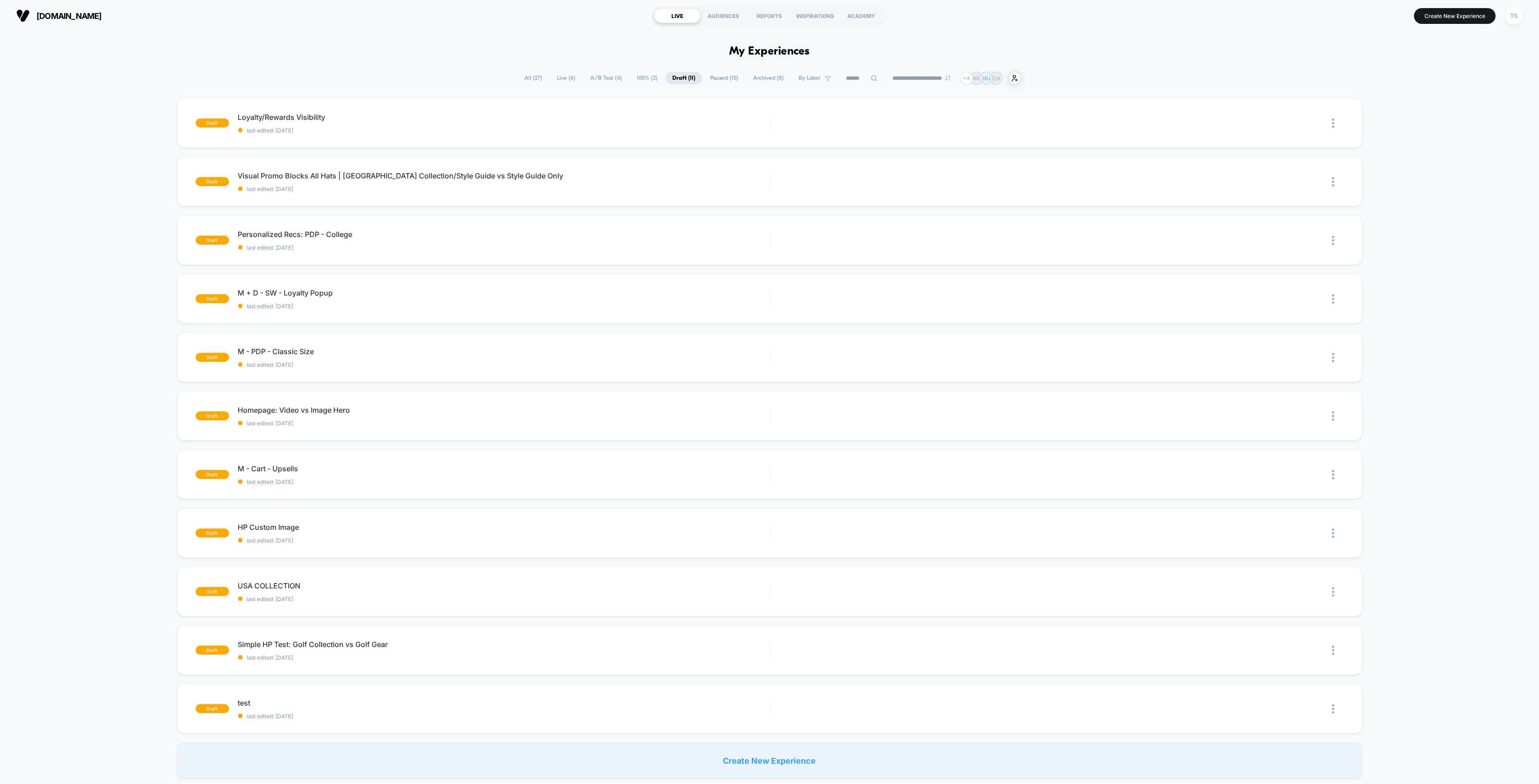
click at [527, 76] on span "All ( 27 )" at bounding box center [533, 78] width 31 height 12
